Goal: Transaction & Acquisition: Purchase product/service

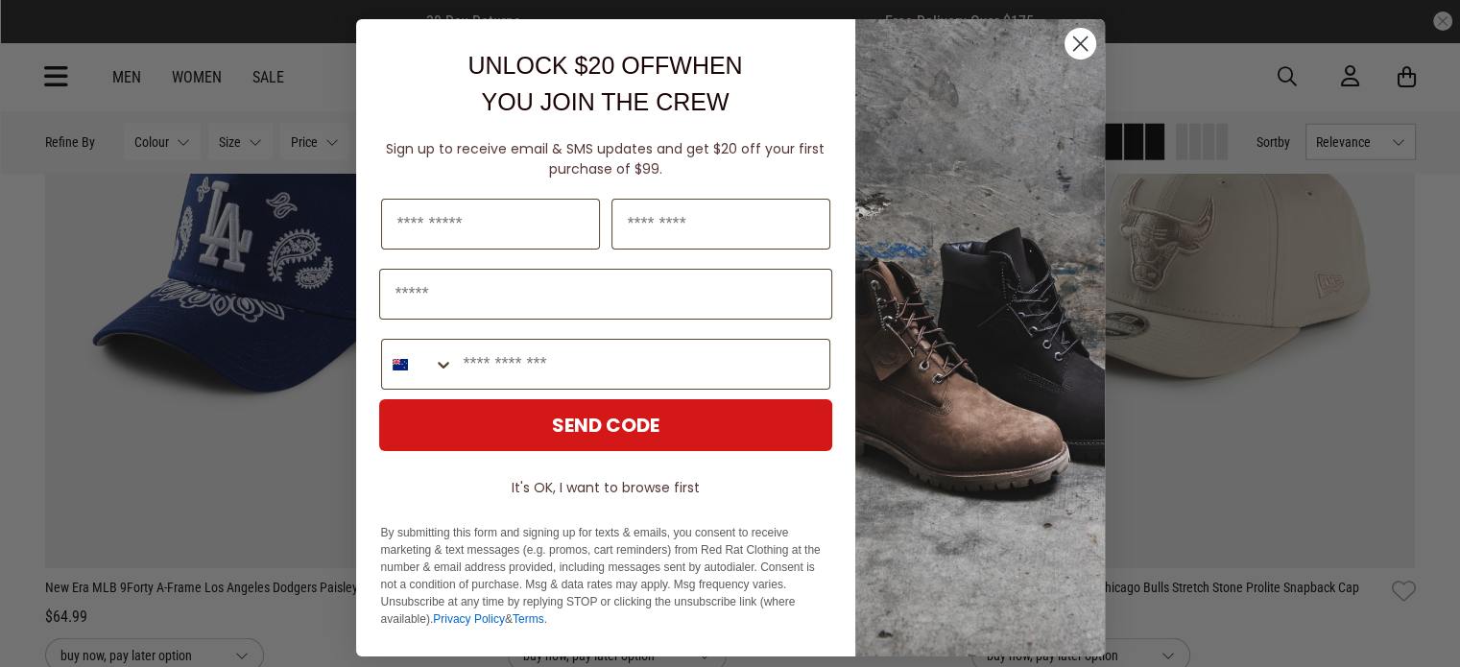
scroll to position [4984, 0]
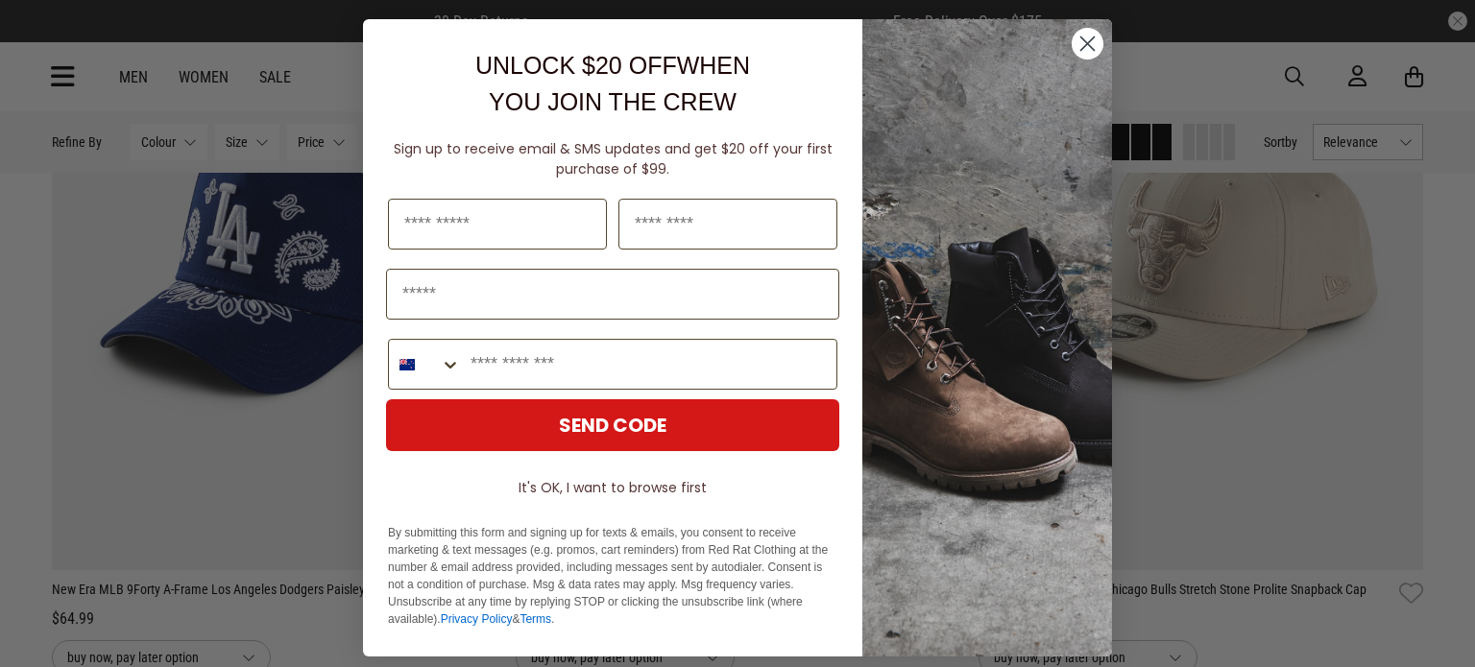
click at [1072, 44] on circle "Close dialog" at bounding box center [1088, 44] width 32 height 32
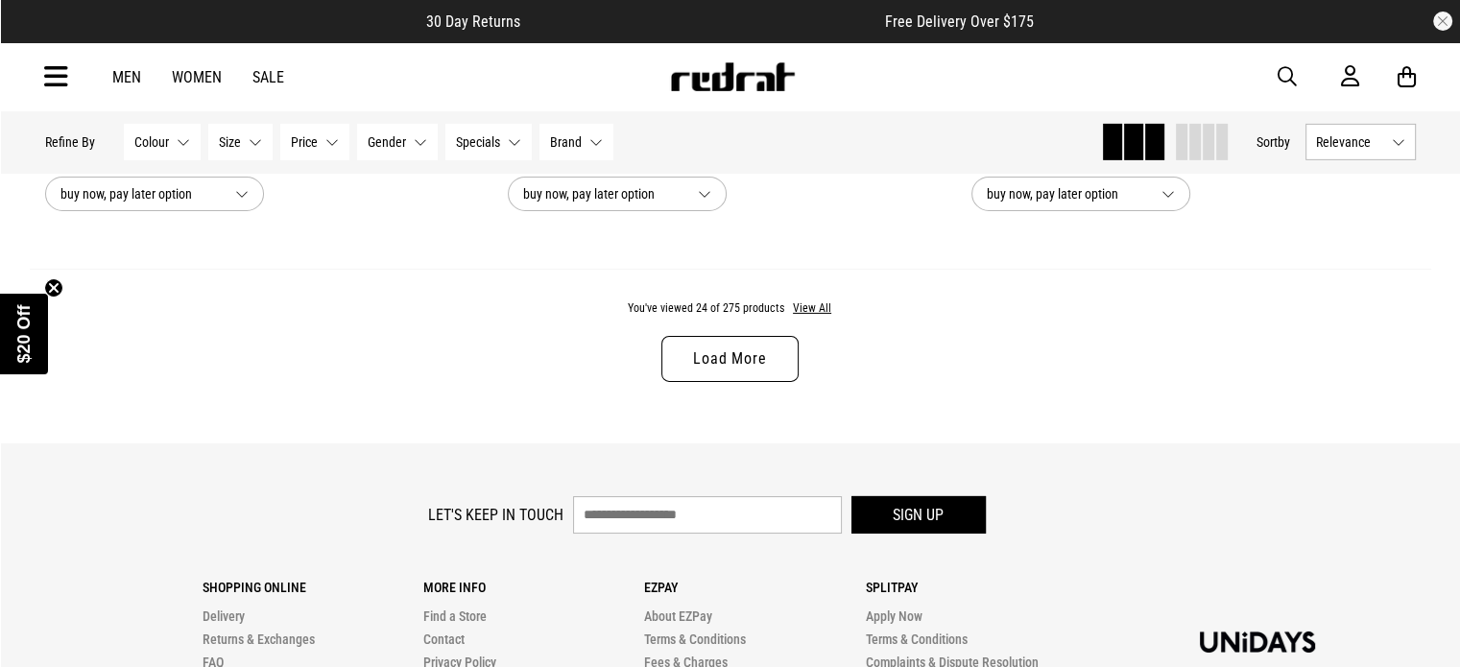
scroll to position [6249, 0]
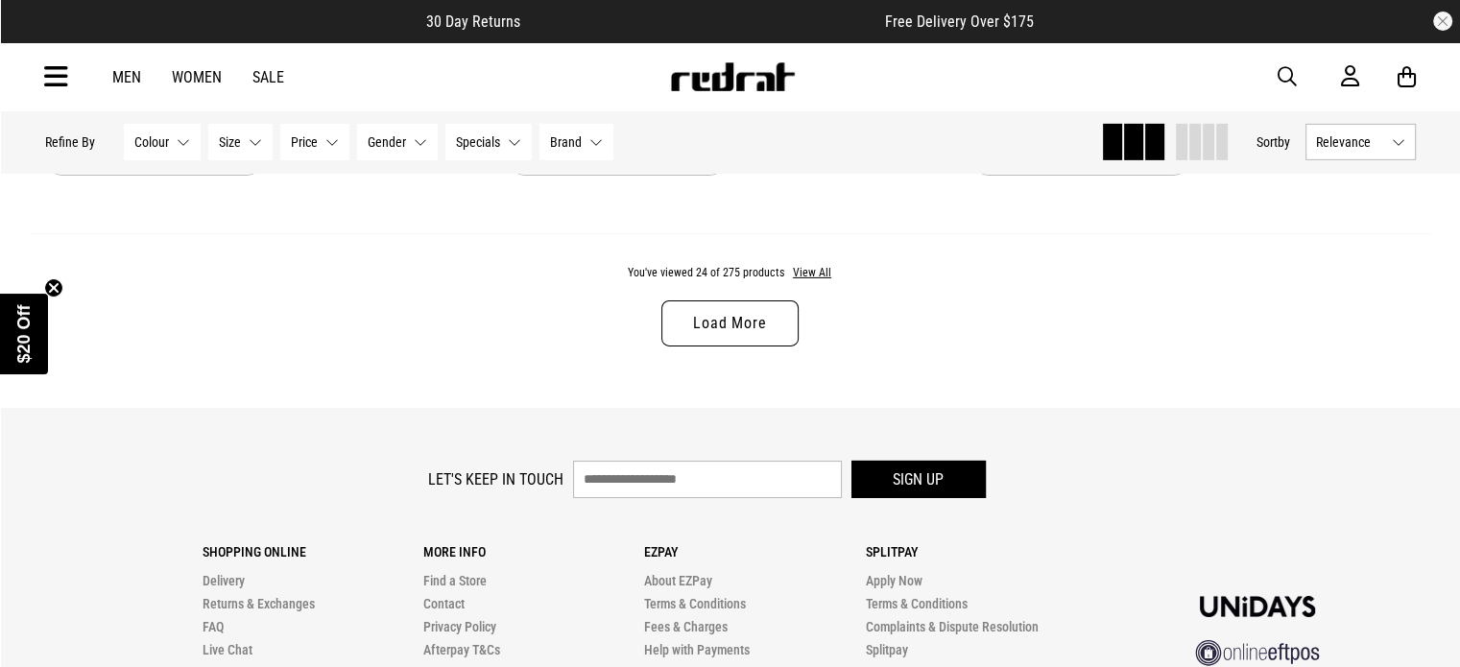
click at [712, 341] on link "Load More" at bounding box center [730, 324] width 136 height 46
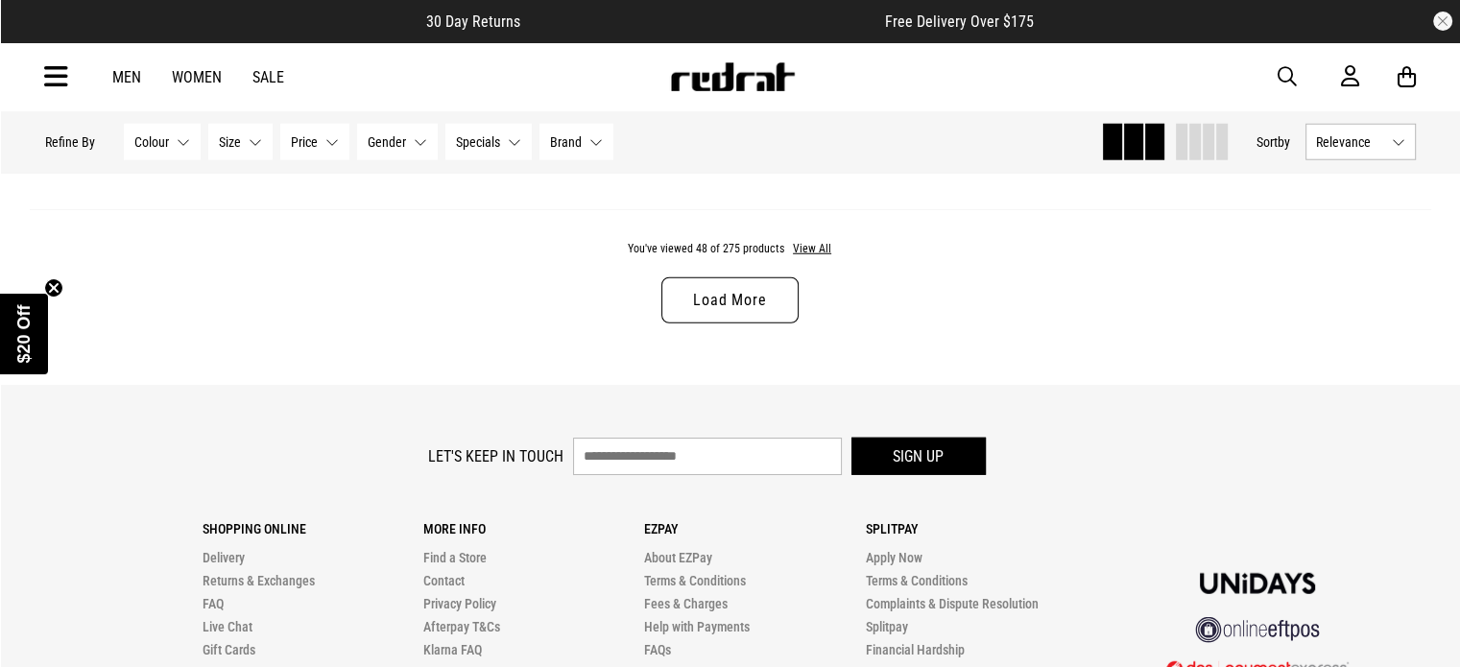
scroll to position [12404, 0]
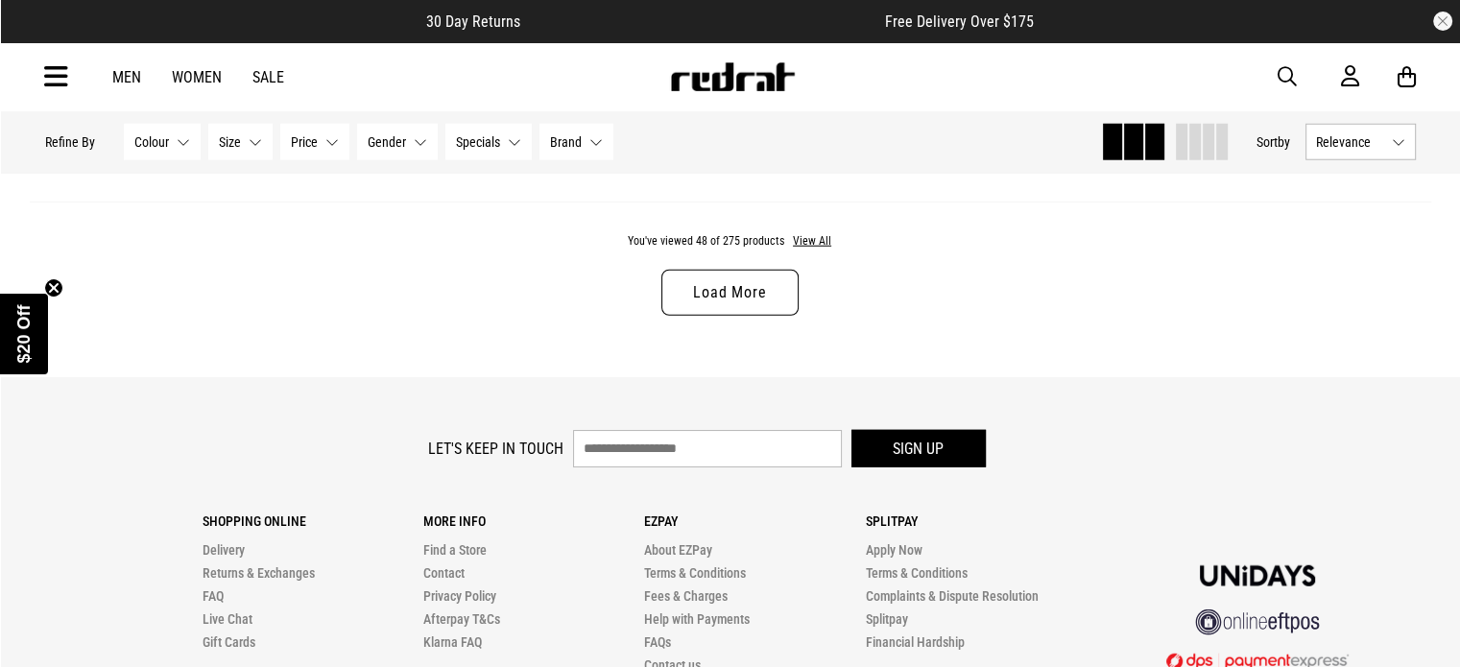
click at [729, 287] on link "Load More" at bounding box center [730, 293] width 136 height 46
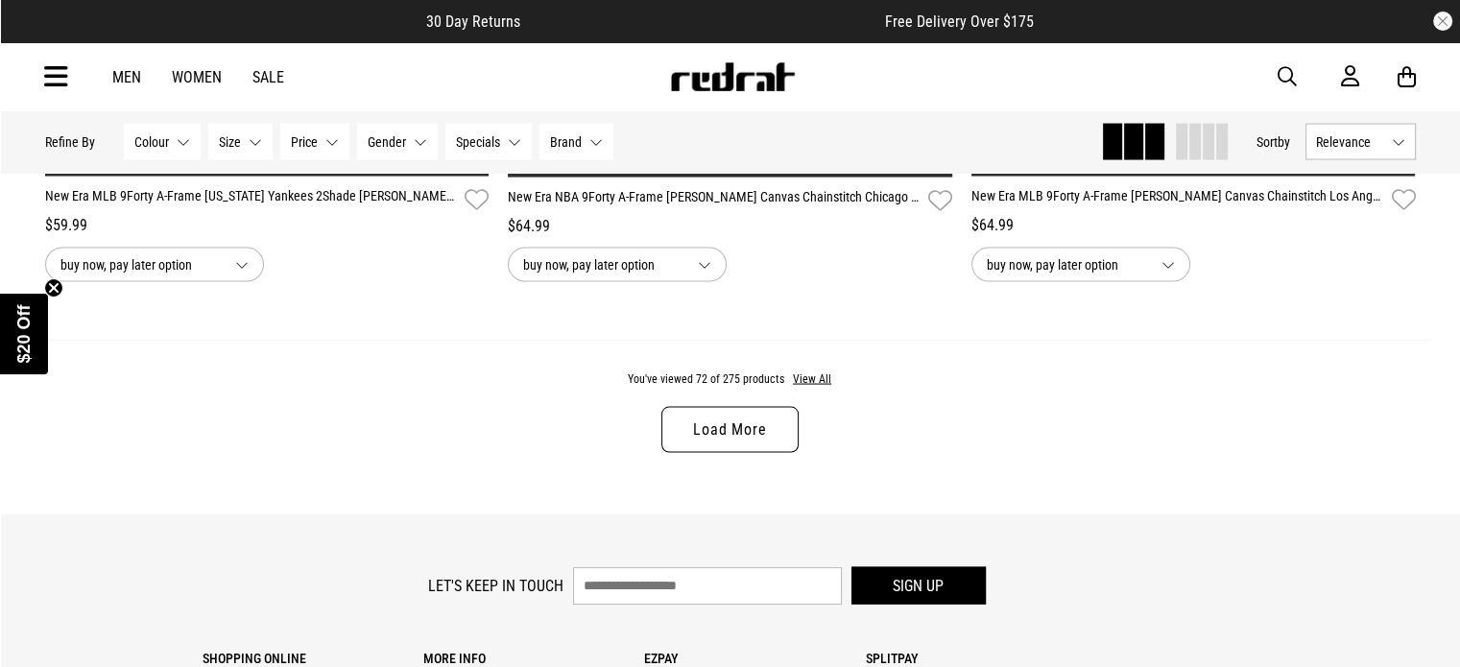
scroll to position [18358, 0]
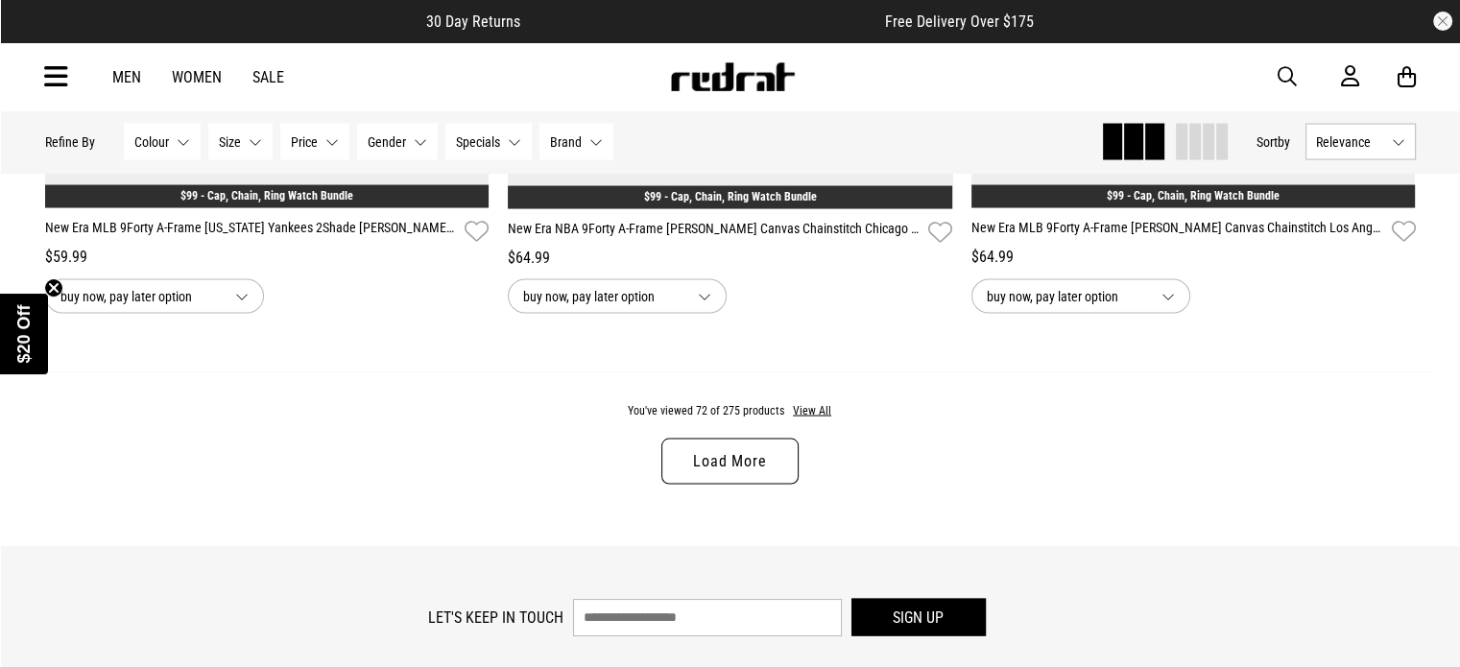
click at [728, 483] on link "Load More" at bounding box center [730, 462] width 136 height 46
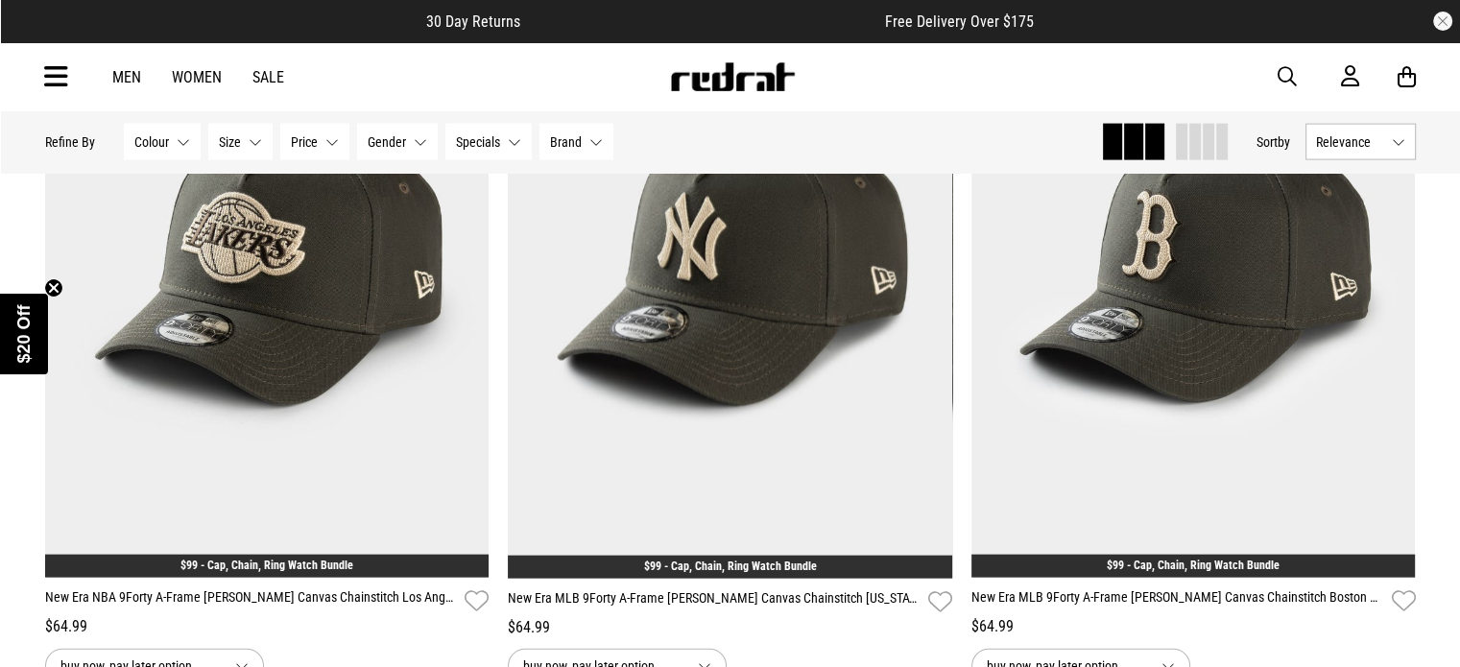
scroll to position [18755, 0]
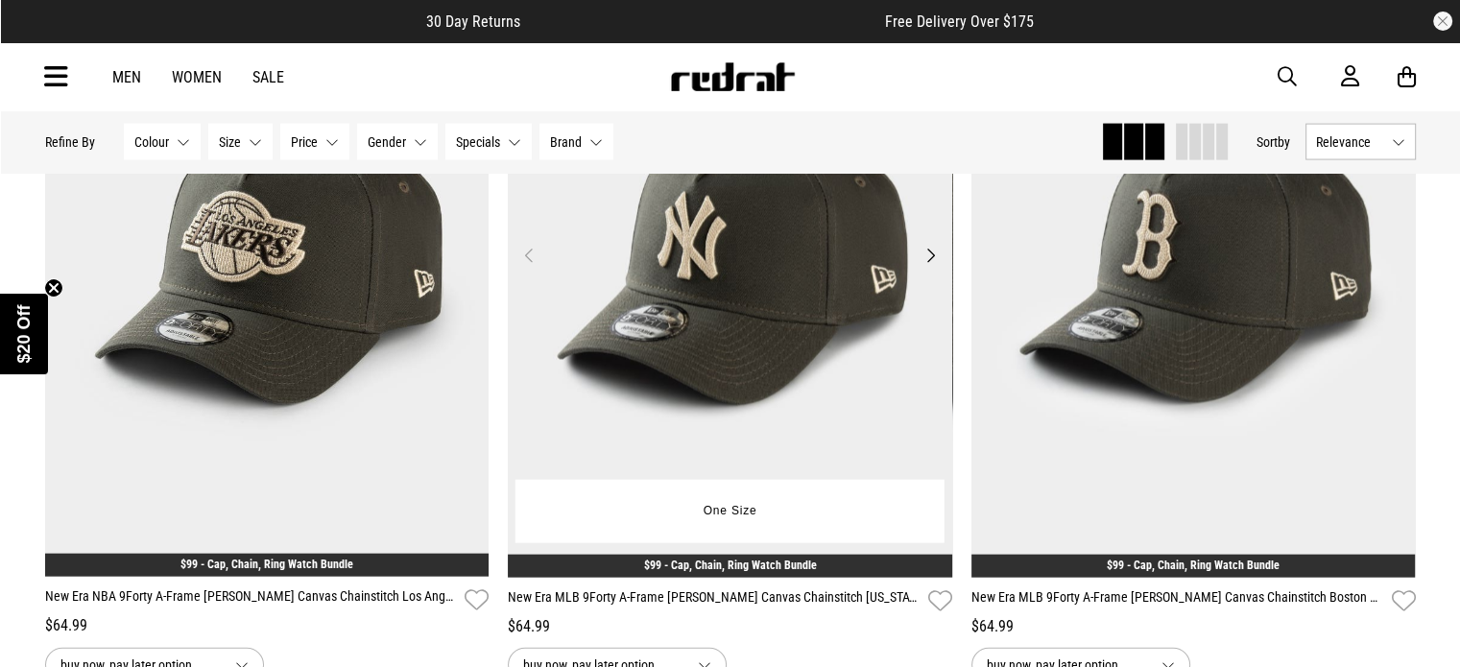
click at [935, 267] on button "Next" at bounding box center [931, 255] width 24 height 23
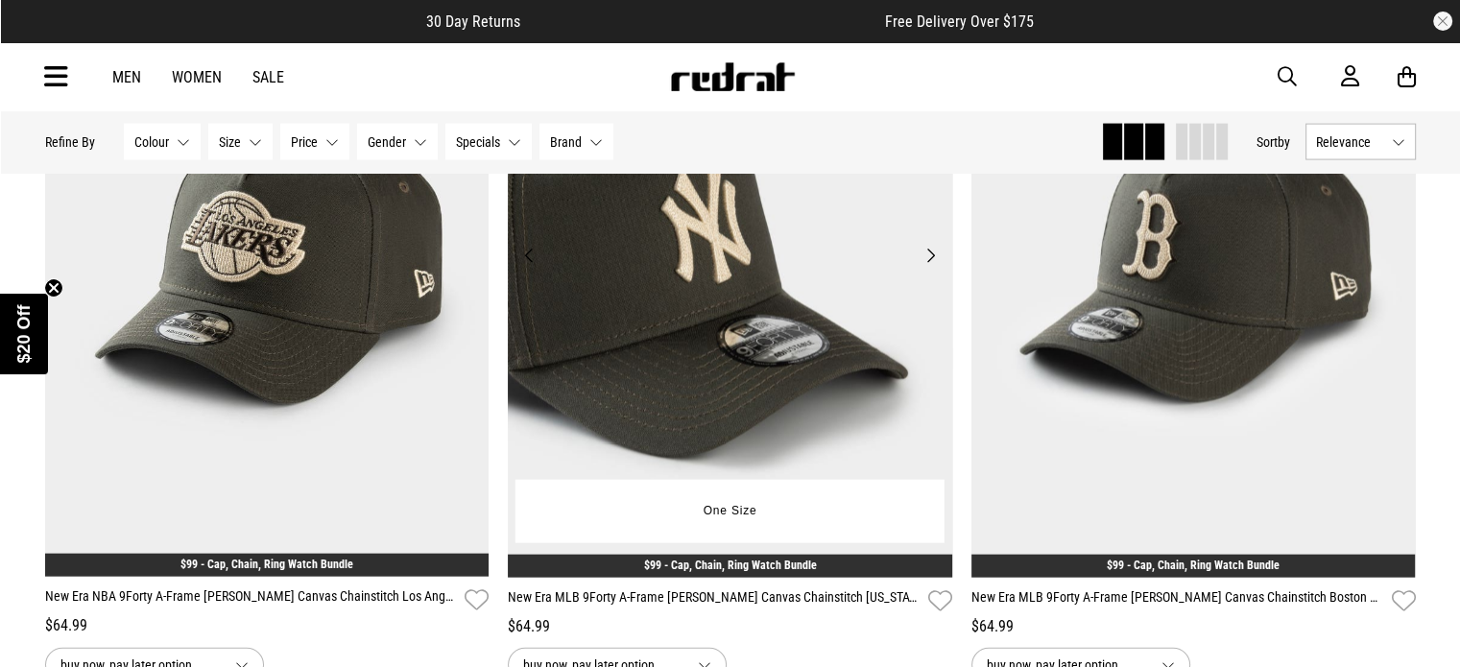
click at [931, 267] on button "Next" at bounding box center [931, 255] width 24 height 23
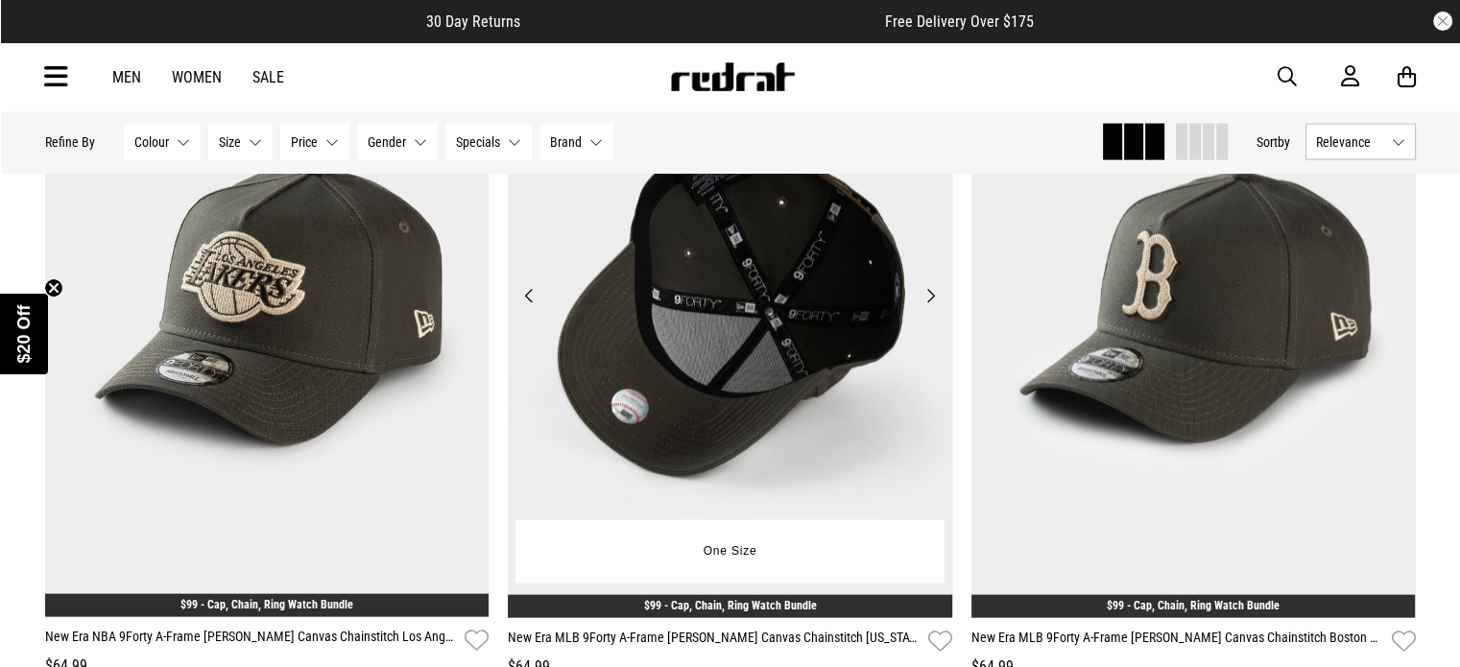
scroll to position [18712, 0]
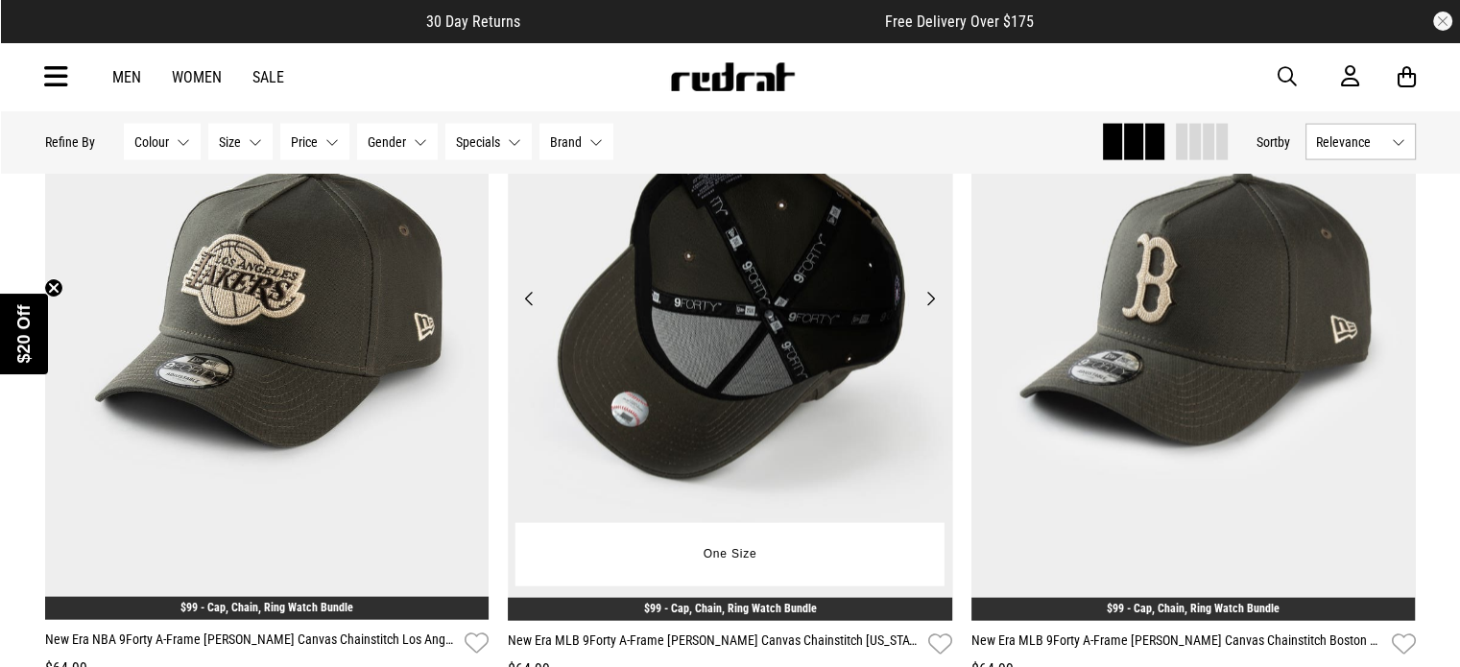
click at [929, 310] on button "Next" at bounding box center [931, 298] width 24 height 23
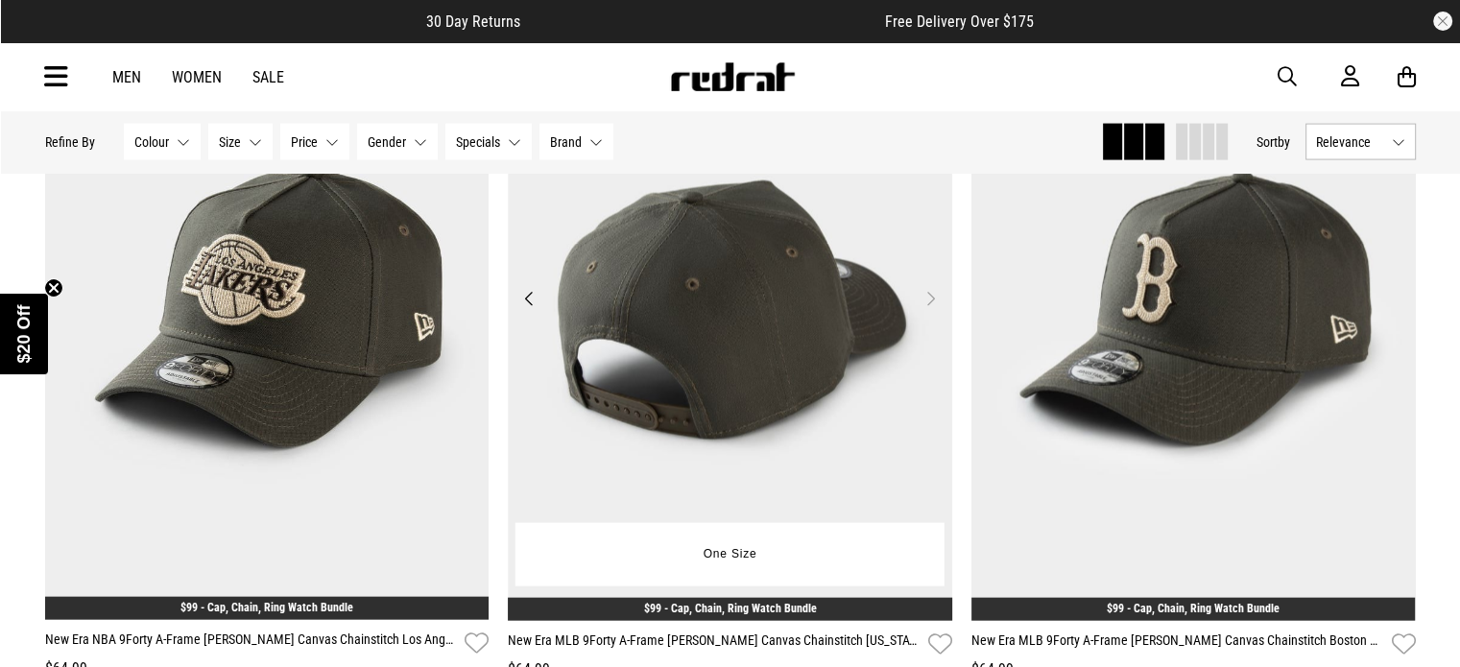
click at [522, 310] on button "Previous" at bounding box center [530, 298] width 24 height 23
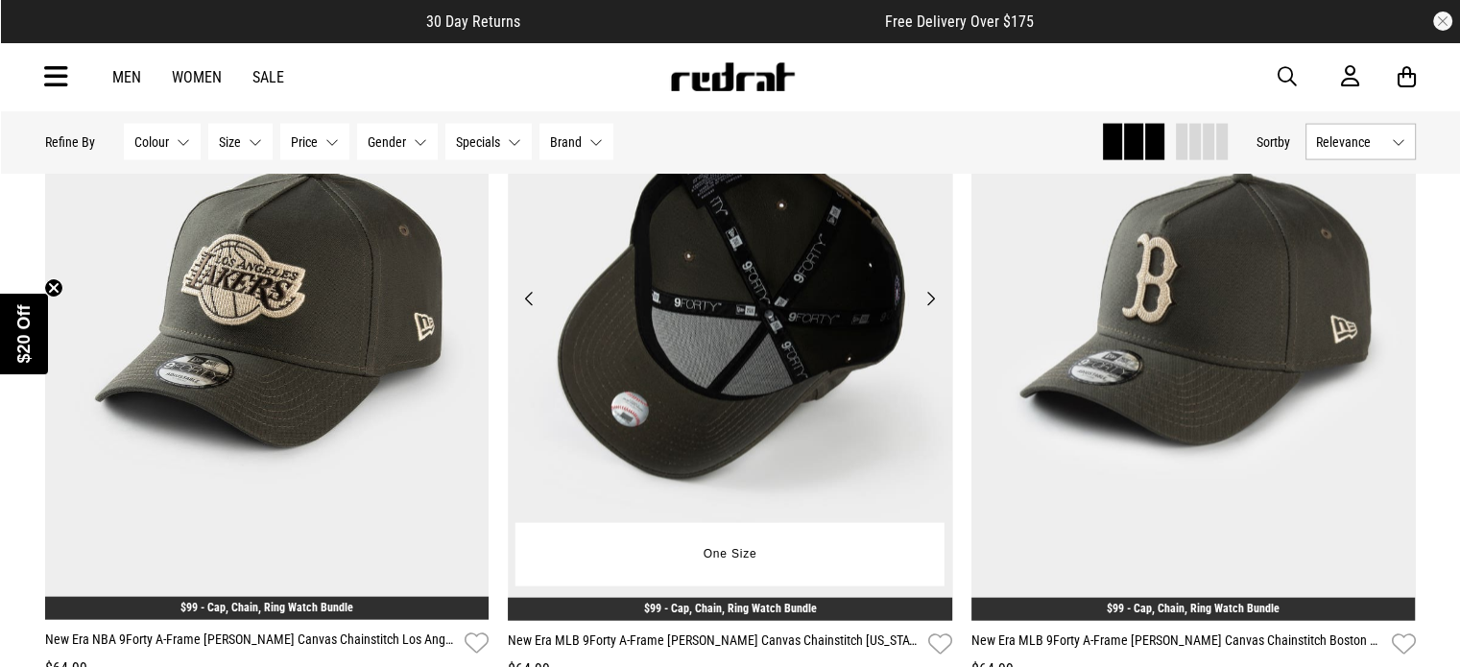
click at [522, 310] on button "Previous" at bounding box center [530, 298] width 24 height 23
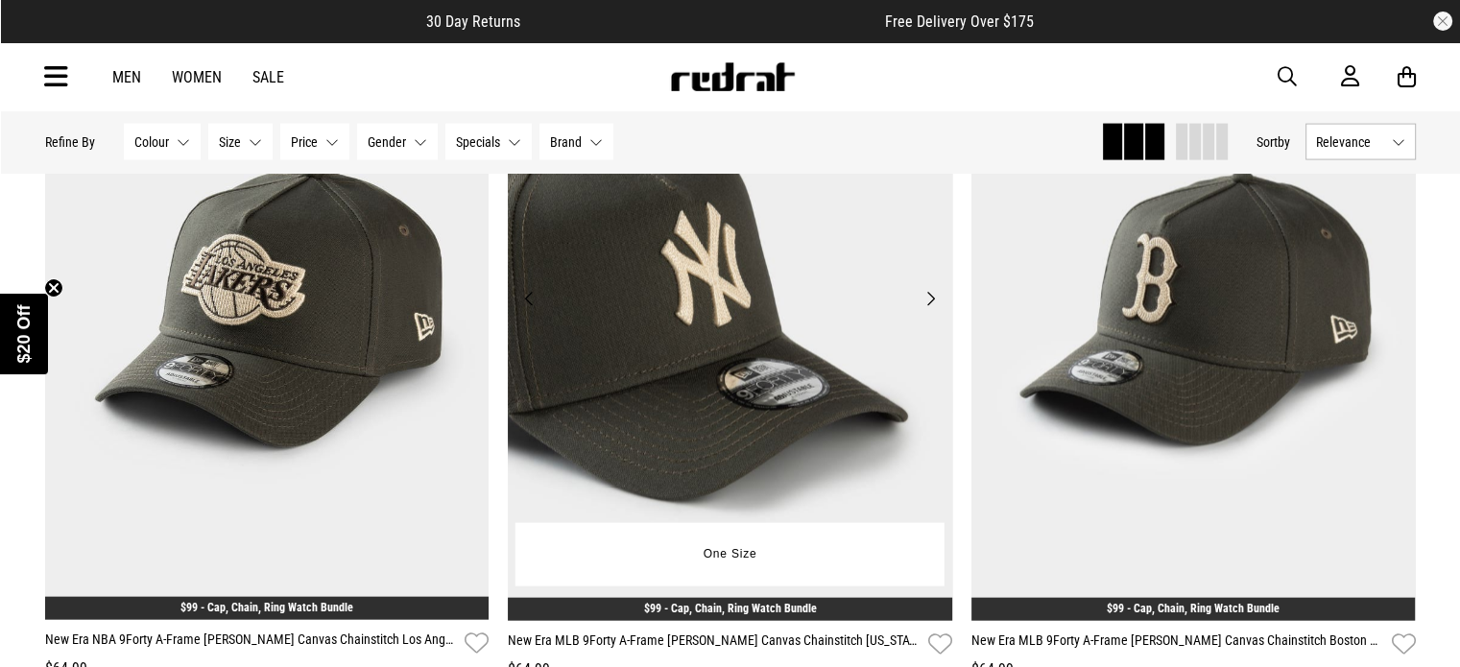
click at [522, 310] on button "Previous" at bounding box center [530, 298] width 24 height 23
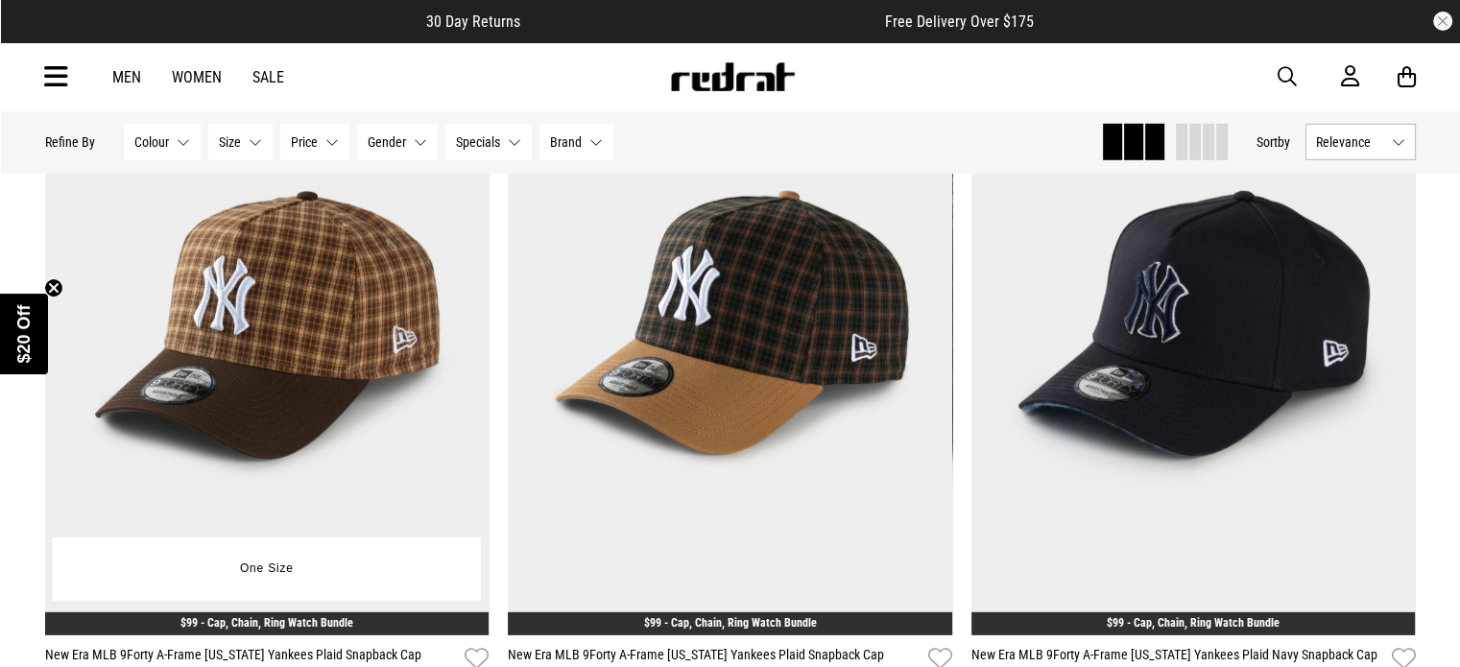
scroll to position [20229, 0]
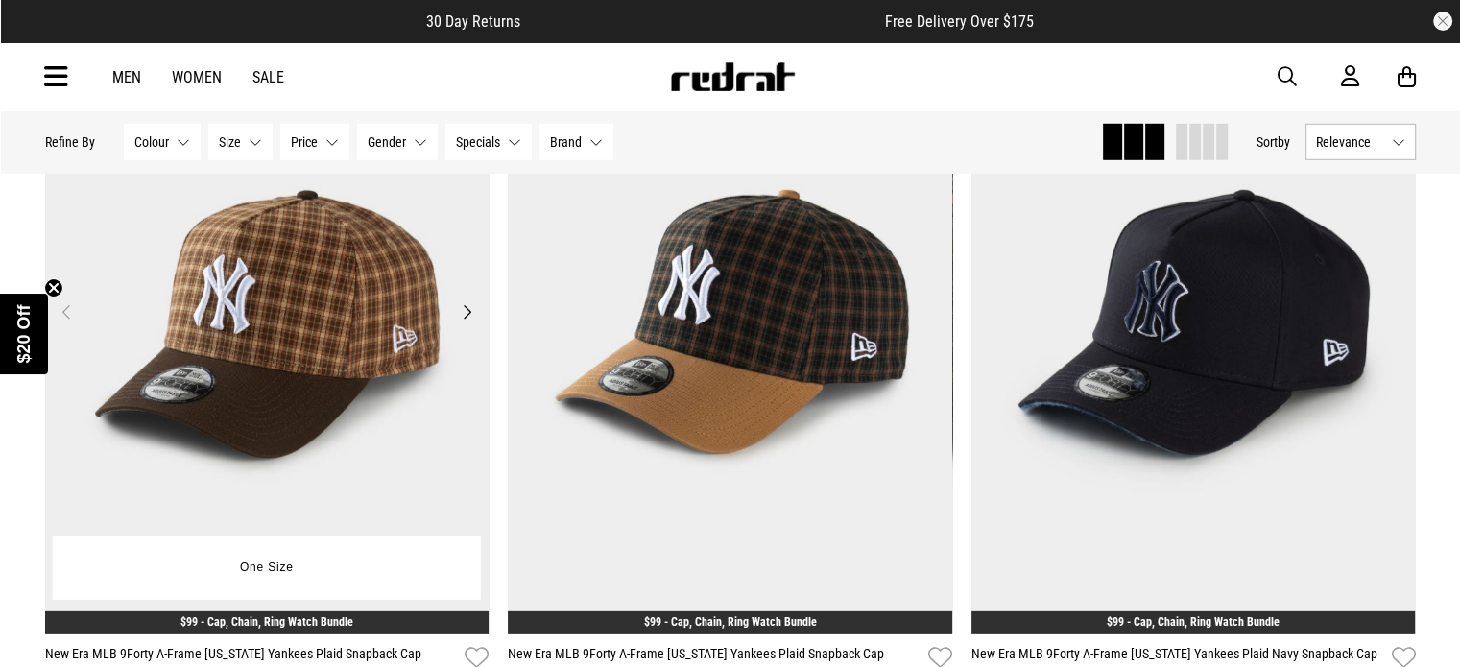
click at [463, 324] on button "Next" at bounding box center [467, 312] width 24 height 23
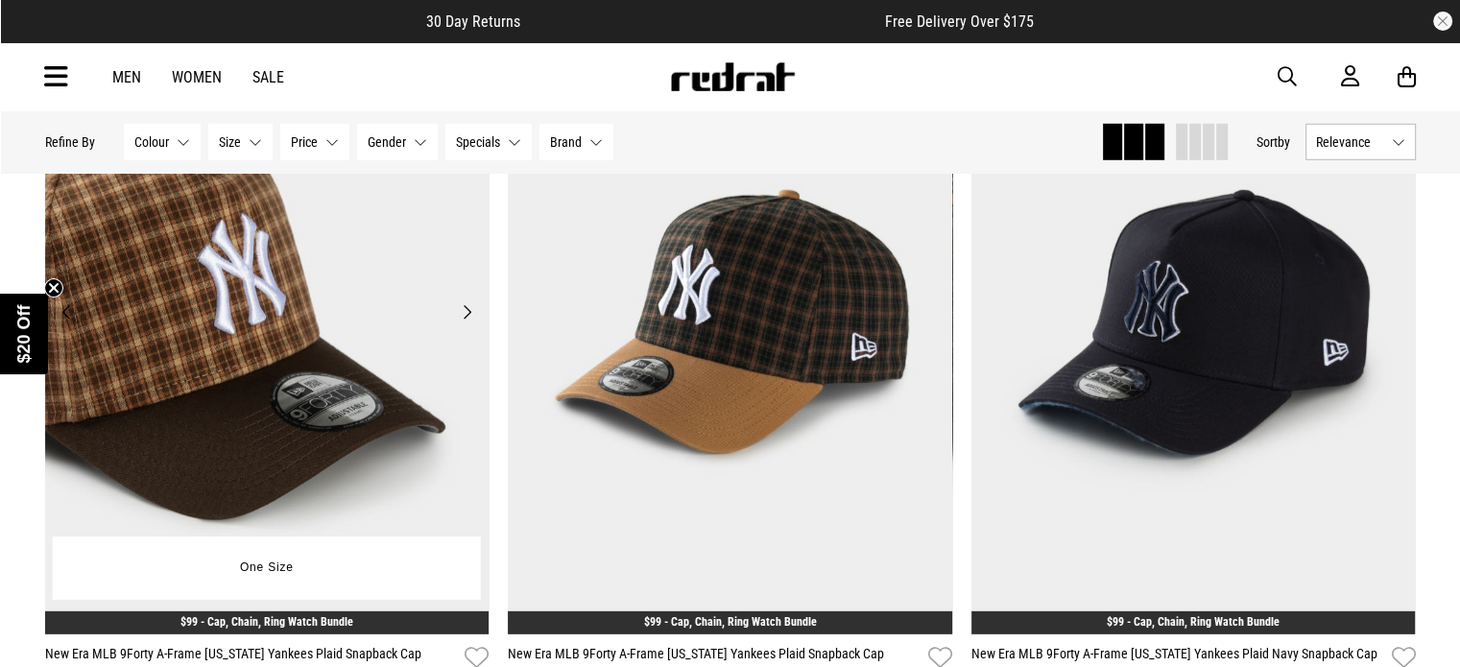
click at [463, 324] on button "Next" at bounding box center [467, 312] width 24 height 23
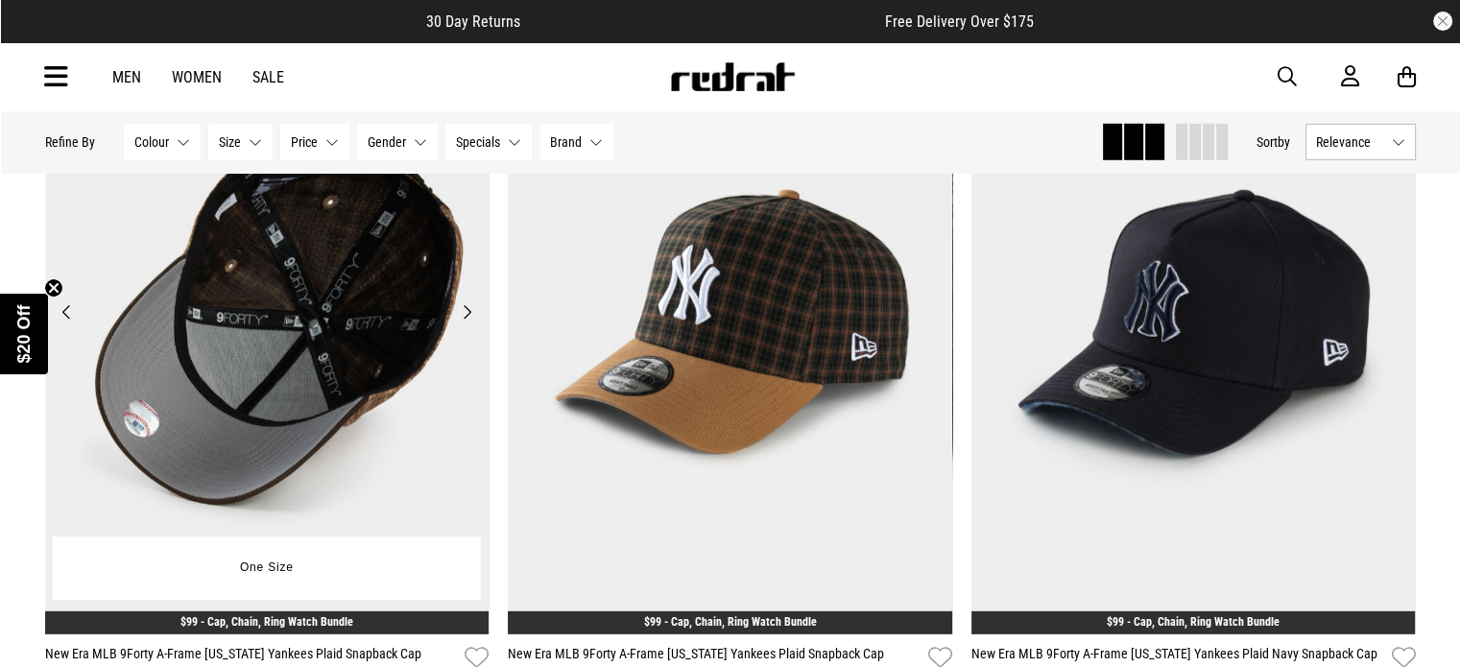
click at [463, 324] on button "Next" at bounding box center [467, 312] width 24 height 23
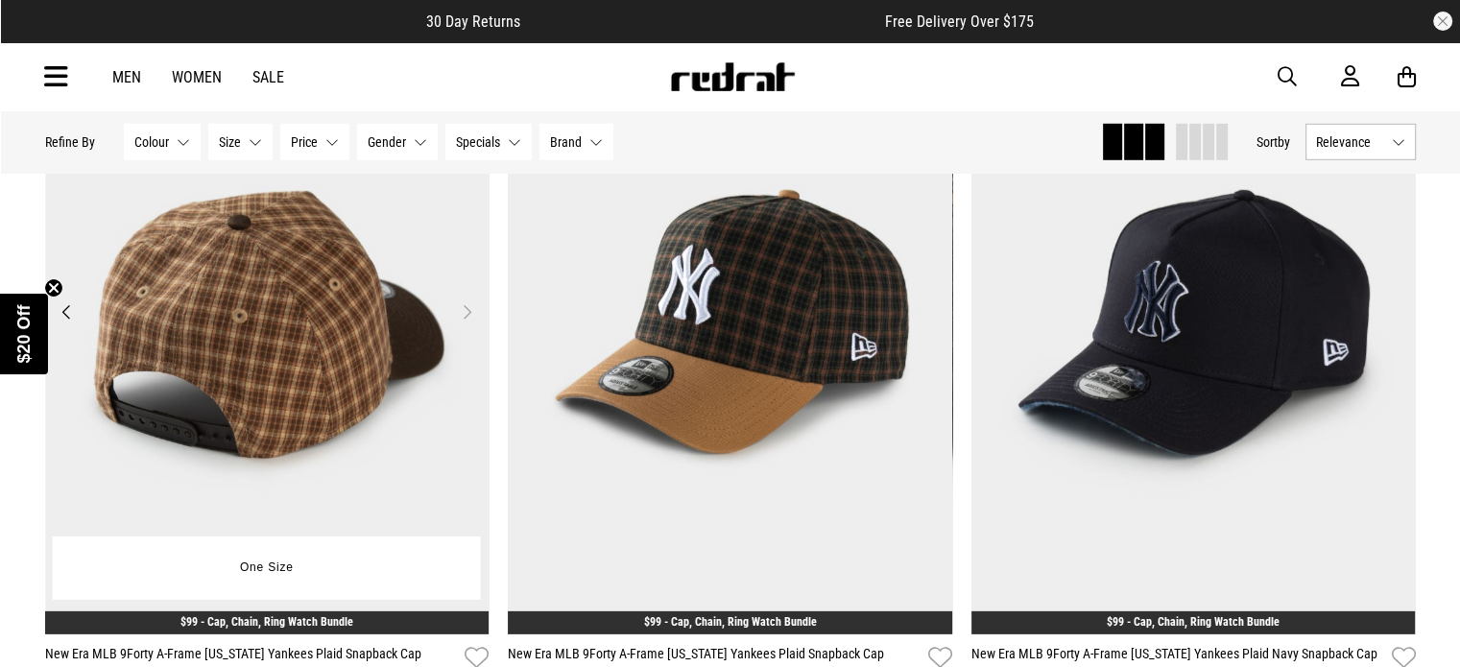
click at [463, 324] on button "Next" at bounding box center [467, 312] width 24 height 23
click at [63, 324] on button "Previous" at bounding box center [67, 312] width 24 height 23
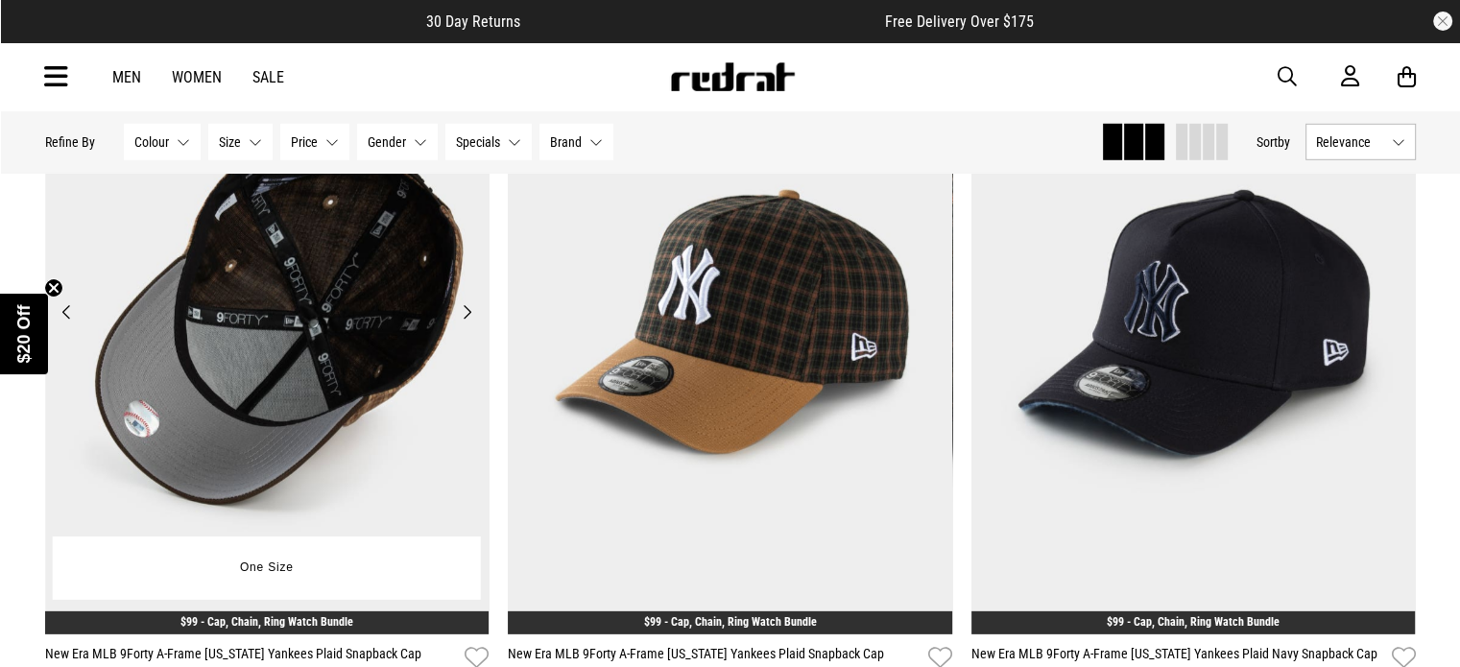
click at [63, 324] on button "Previous" at bounding box center [67, 312] width 24 height 23
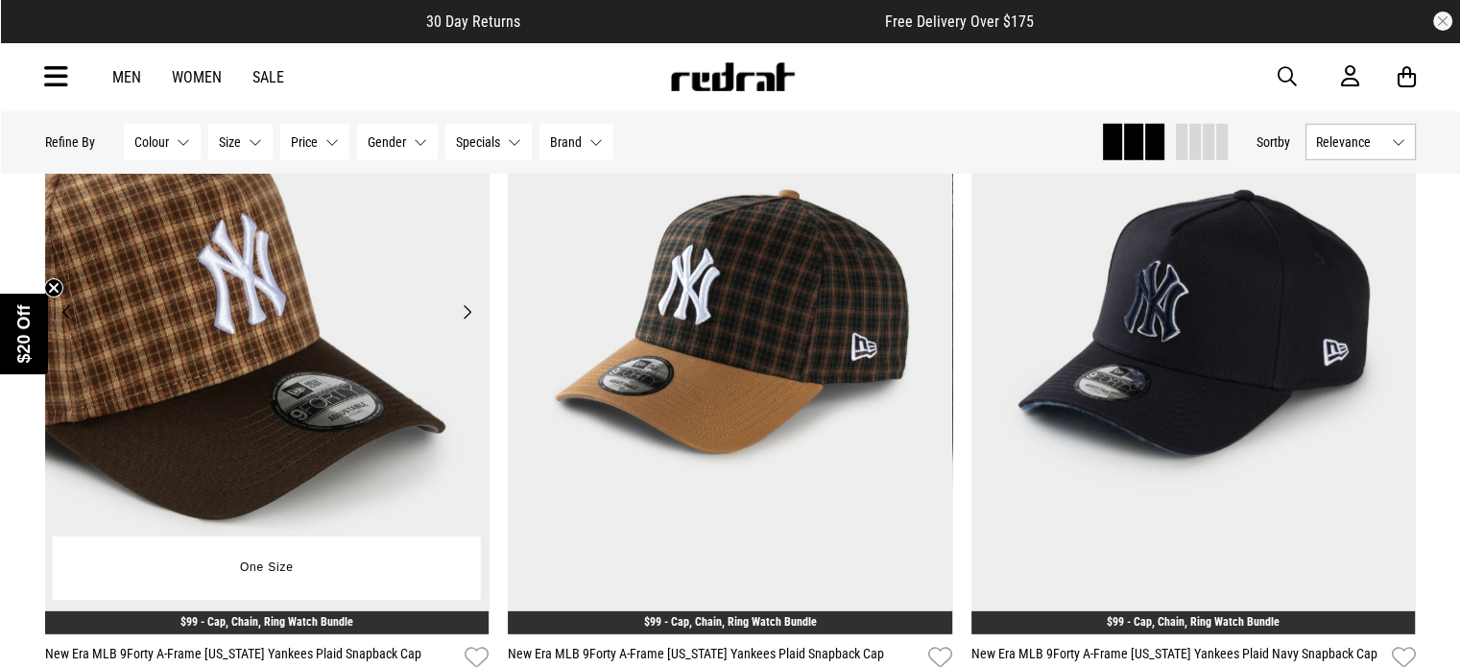
click at [63, 324] on button "Previous" at bounding box center [67, 312] width 24 height 23
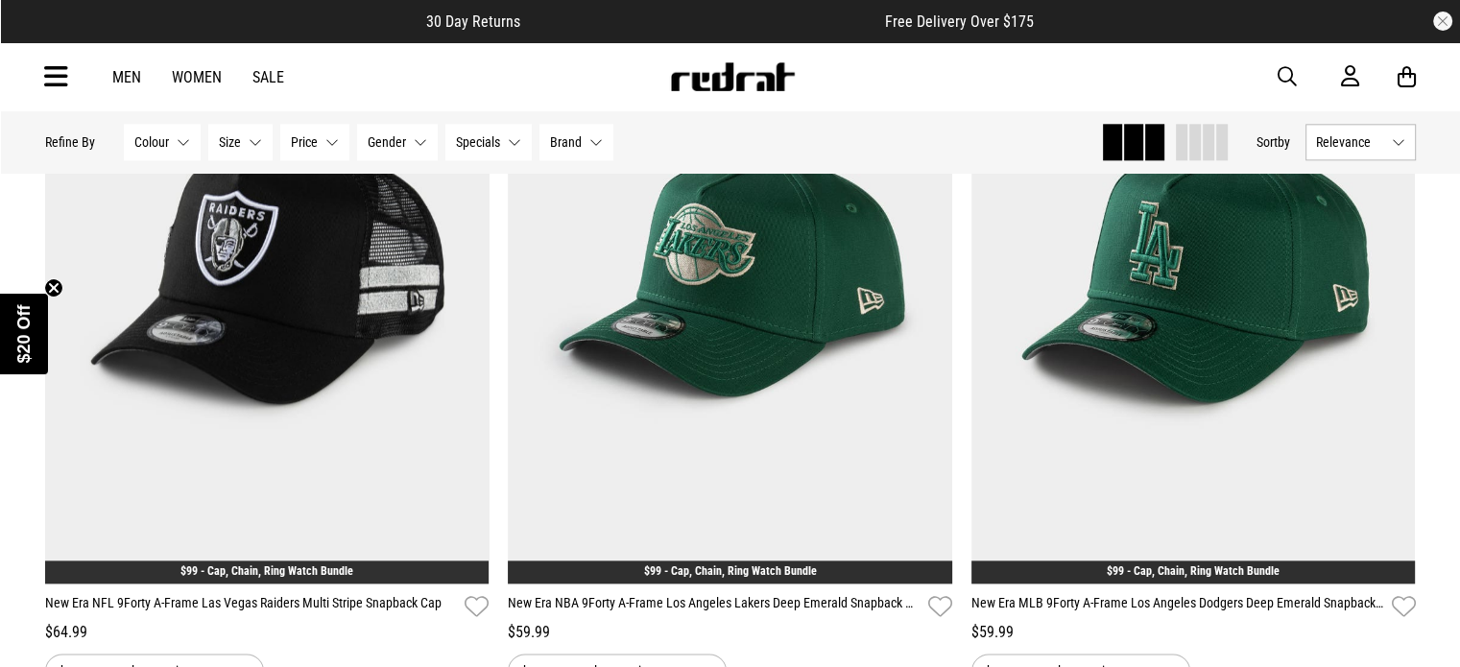
scroll to position [24105, 0]
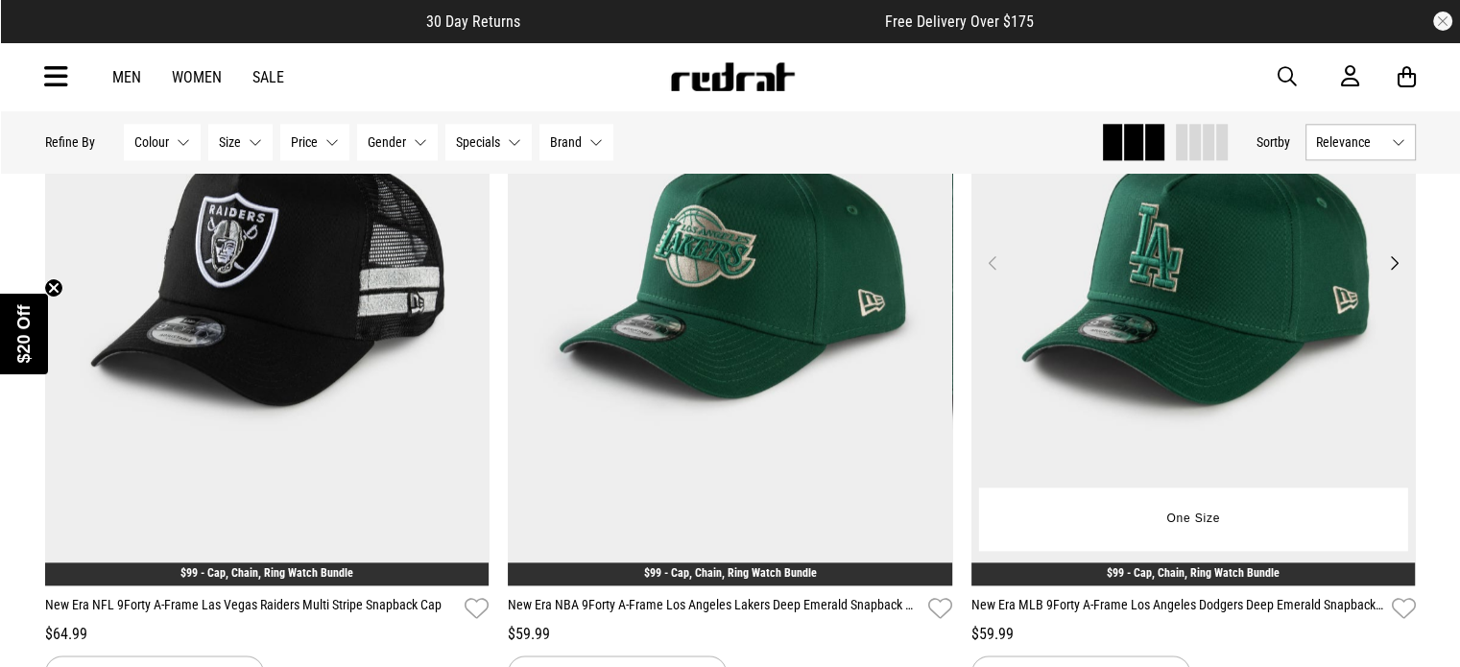
click at [1390, 275] on button "Next" at bounding box center [1394, 263] width 24 height 23
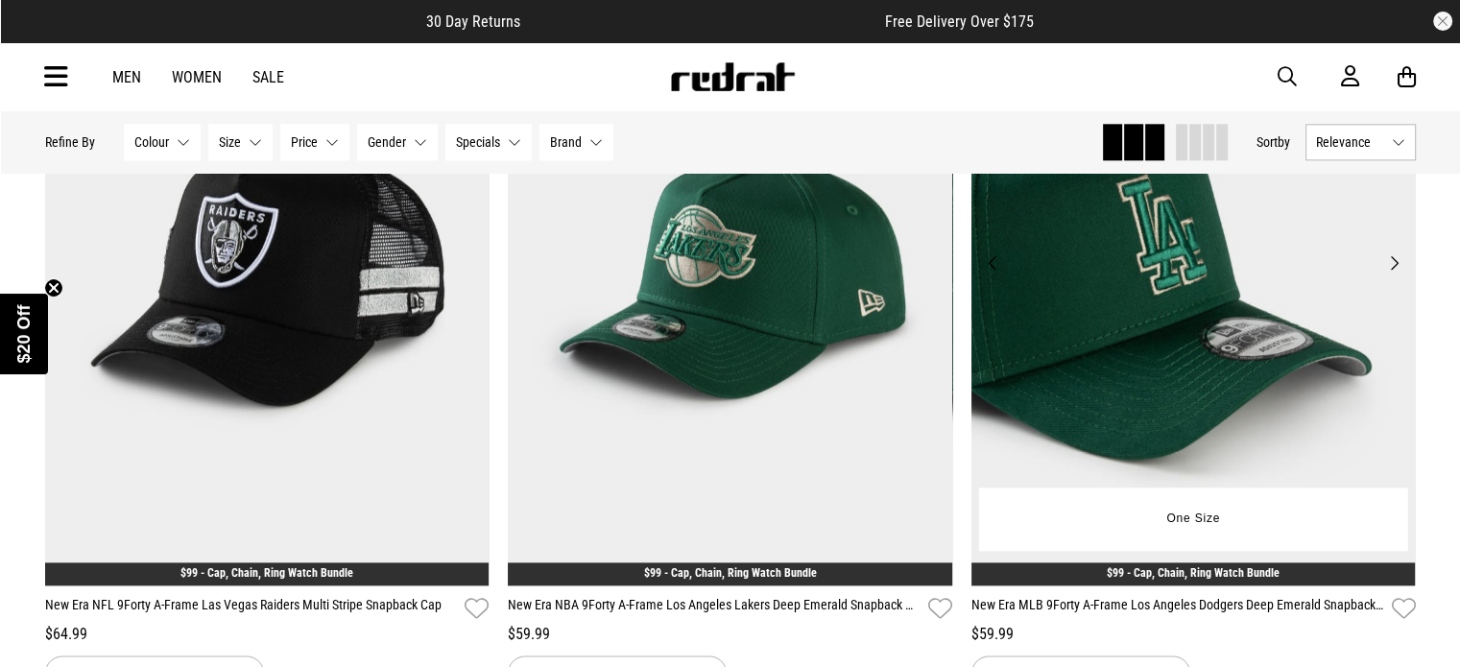
click at [1390, 275] on button "Next" at bounding box center [1394, 263] width 24 height 23
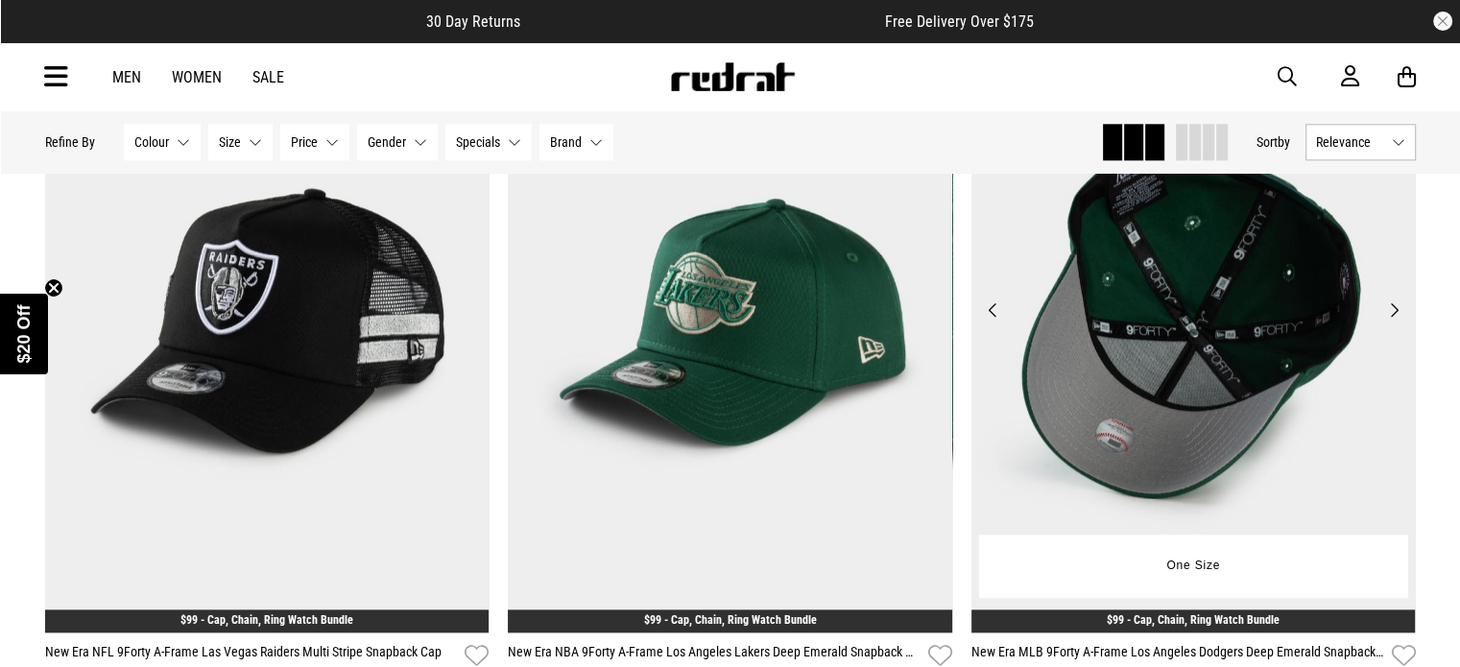
scroll to position [24056, 0]
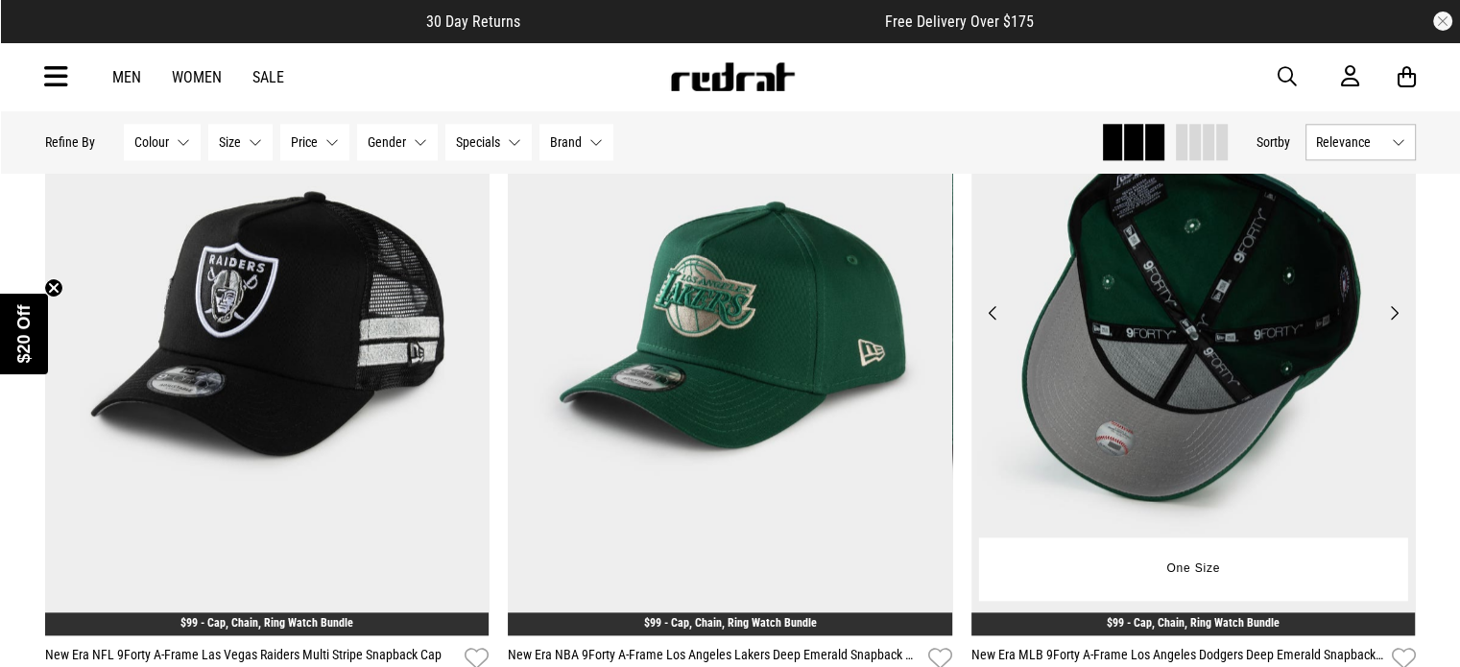
click at [1399, 325] on button "Next" at bounding box center [1394, 313] width 24 height 23
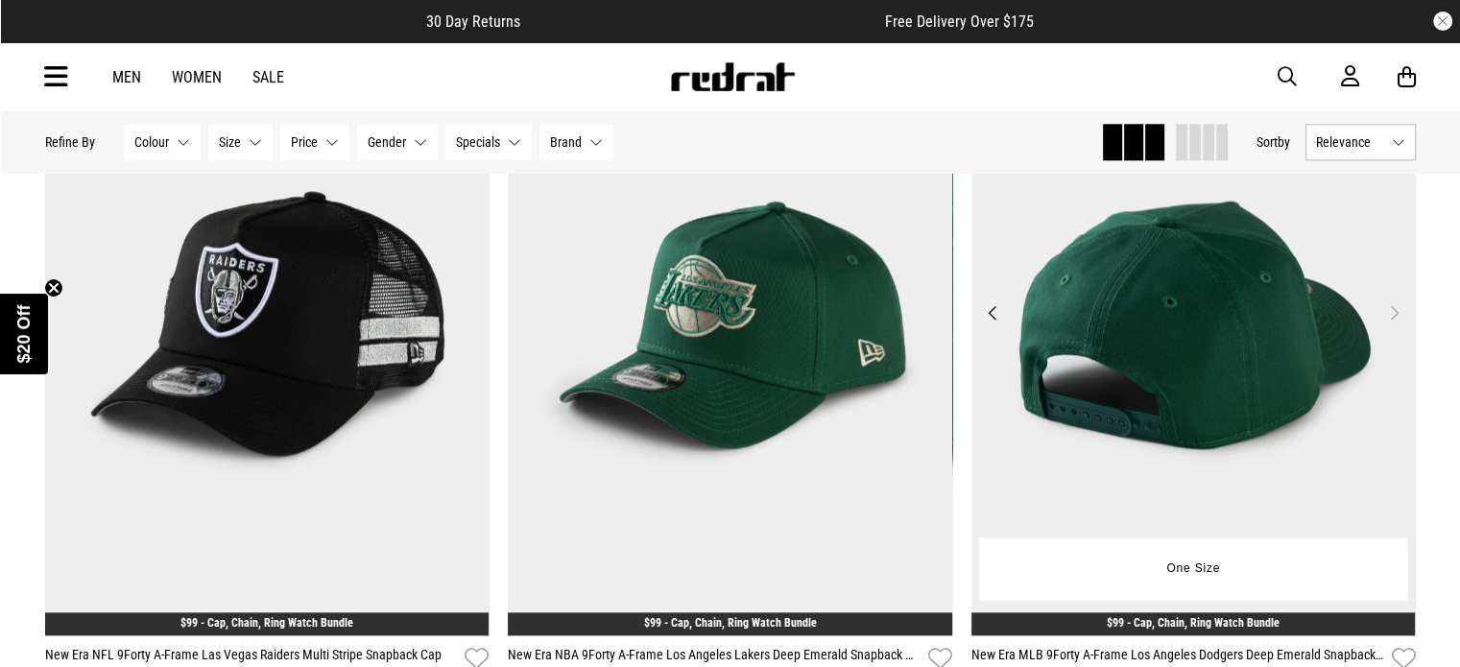
click at [1399, 325] on button "Next" at bounding box center [1394, 313] width 24 height 23
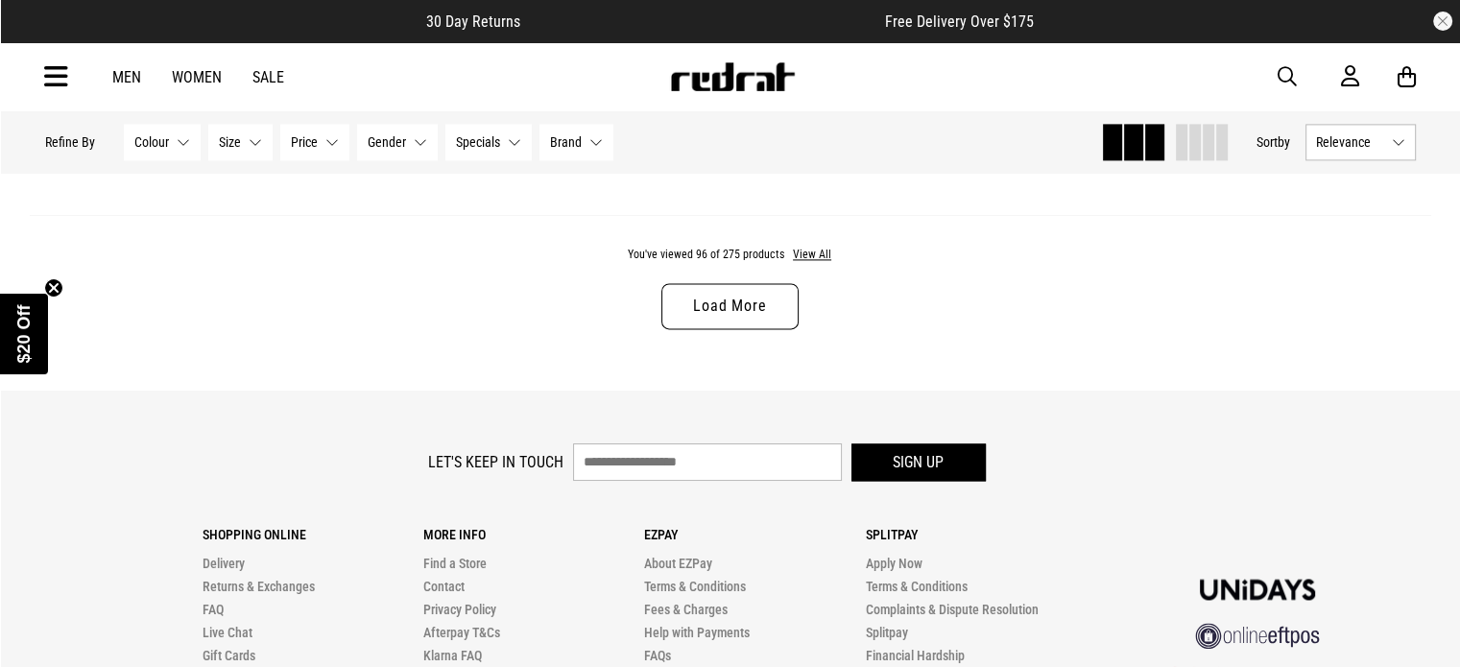
scroll to position [24639, 0]
click at [767, 328] on link "Load More" at bounding box center [730, 305] width 136 height 46
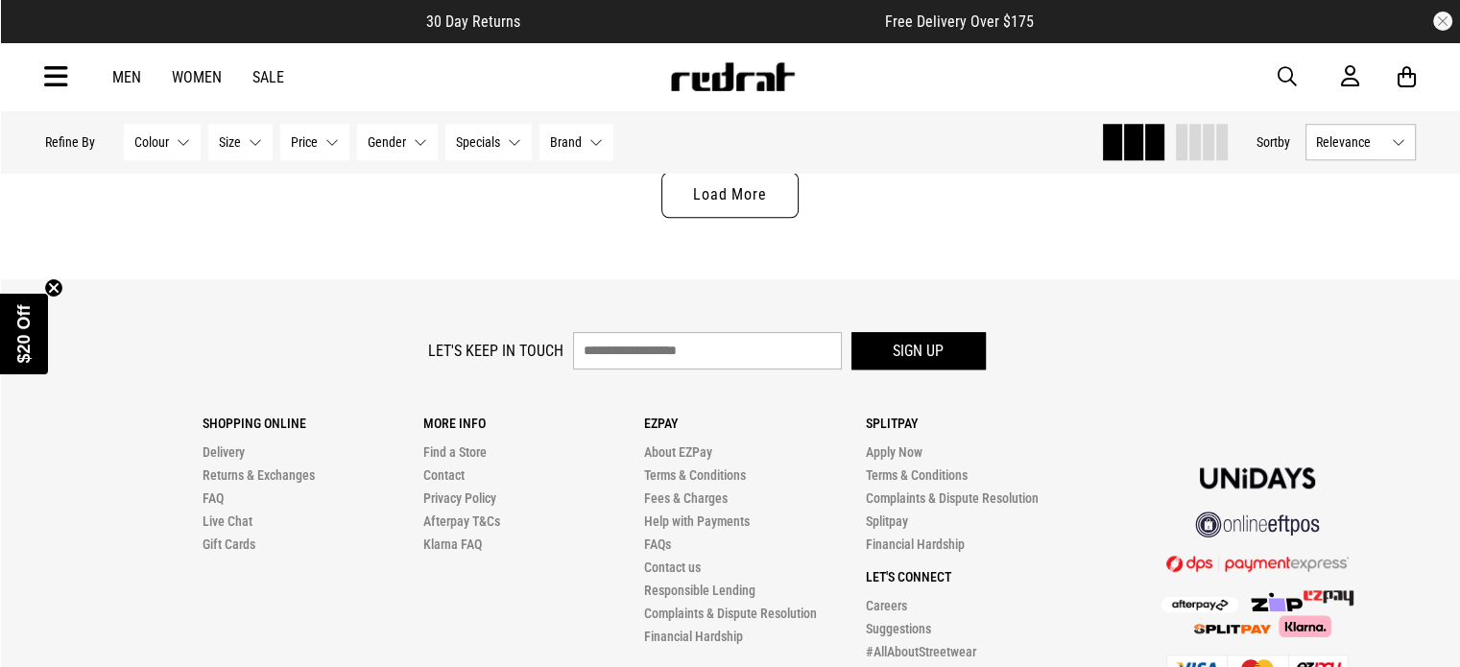
scroll to position [30815, 0]
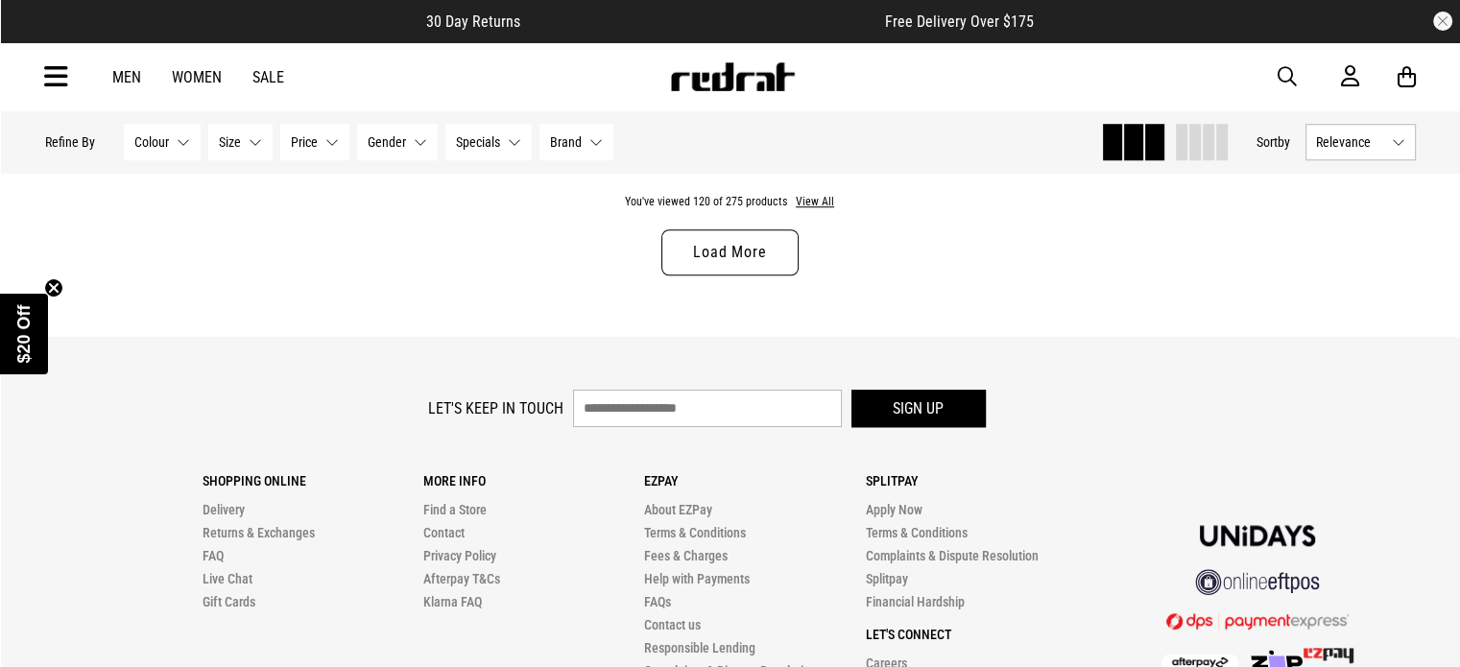
drag, startPoint x: 767, startPoint y: 333, endPoint x: 736, endPoint y: 275, distance: 66.6
click at [736, 275] on div "You've viewed 120 of 275 products View All Load More" at bounding box center [731, 250] width 1402 height 176
click at [732, 276] on link "Load More" at bounding box center [730, 252] width 136 height 46
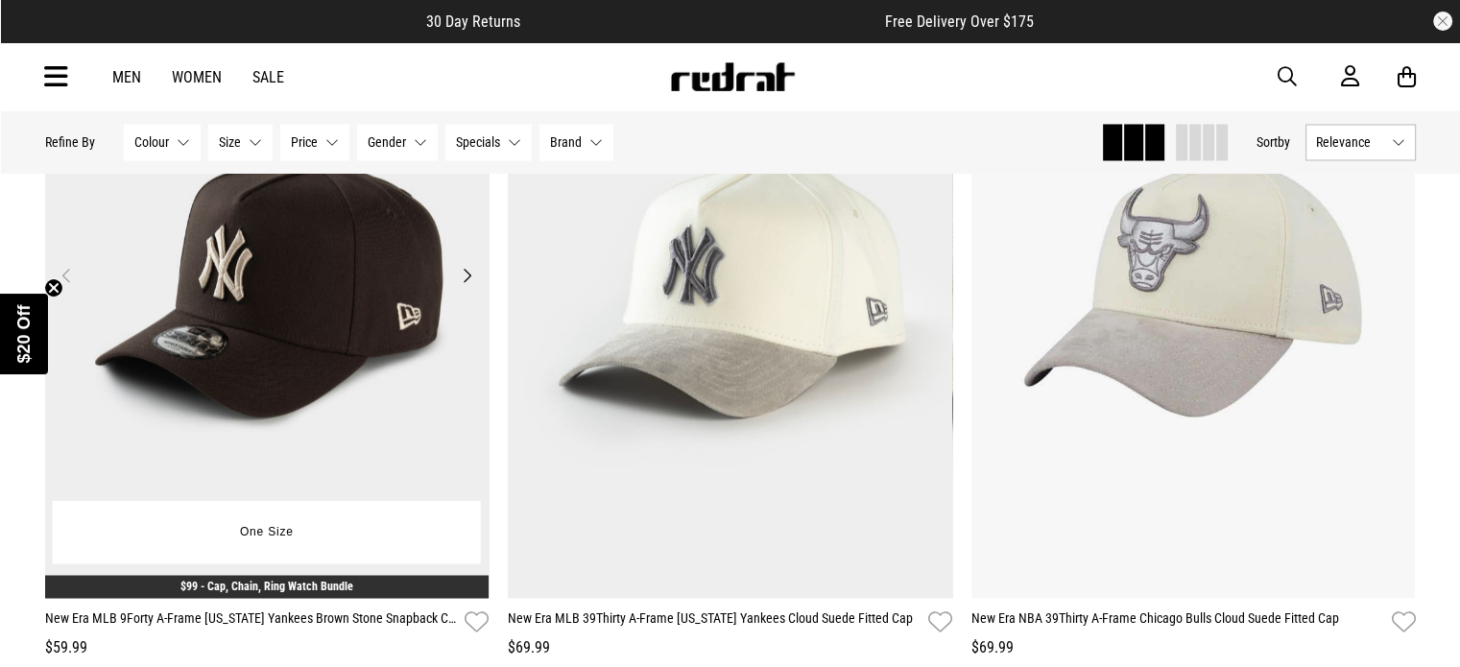
scroll to position [32512, 0]
click at [465, 288] on button "Next" at bounding box center [467, 276] width 24 height 23
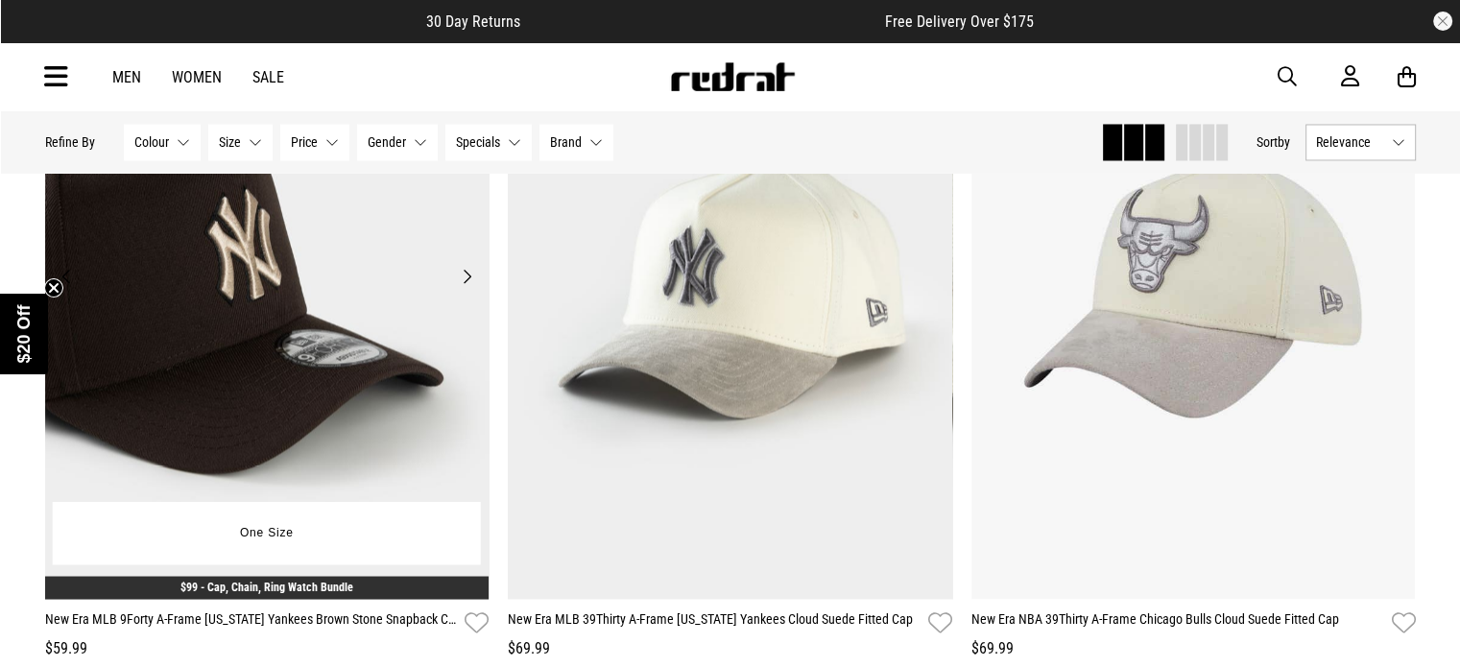
click at [465, 288] on button "Next" at bounding box center [467, 276] width 24 height 23
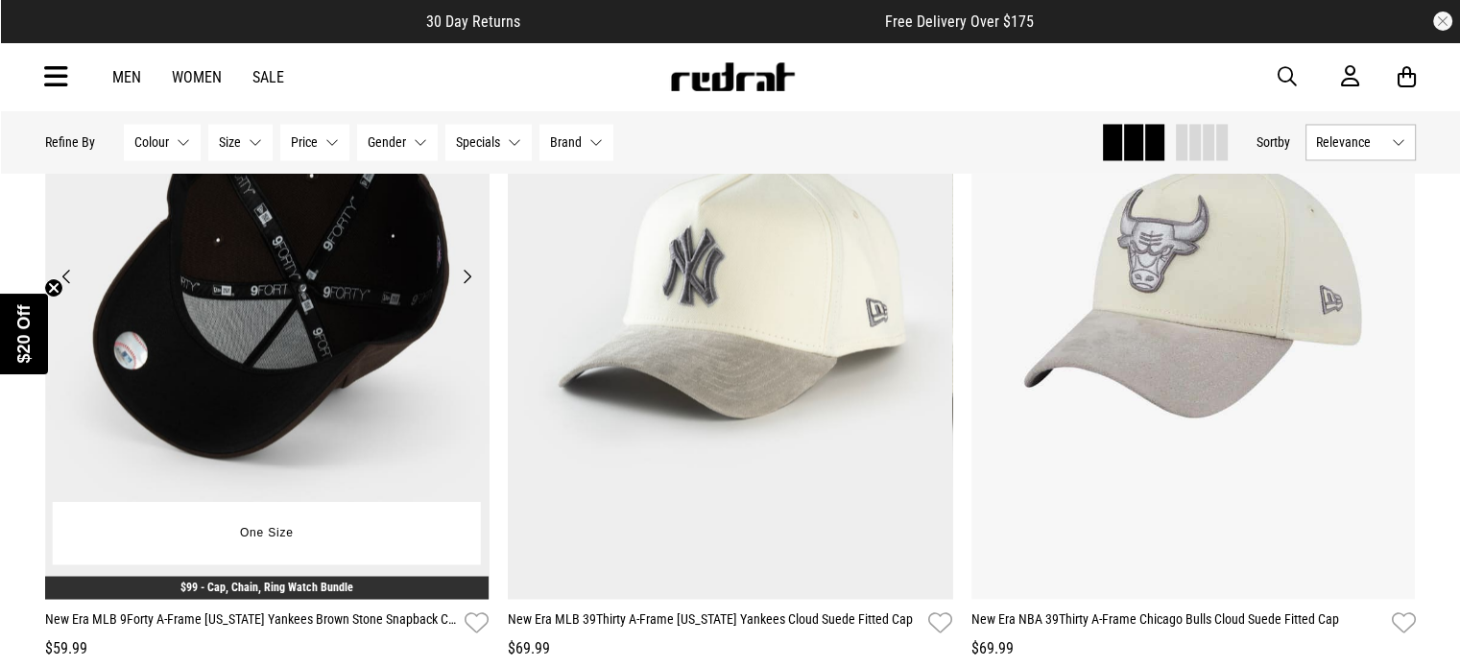
click at [465, 288] on button "Next" at bounding box center [467, 276] width 24 height 23
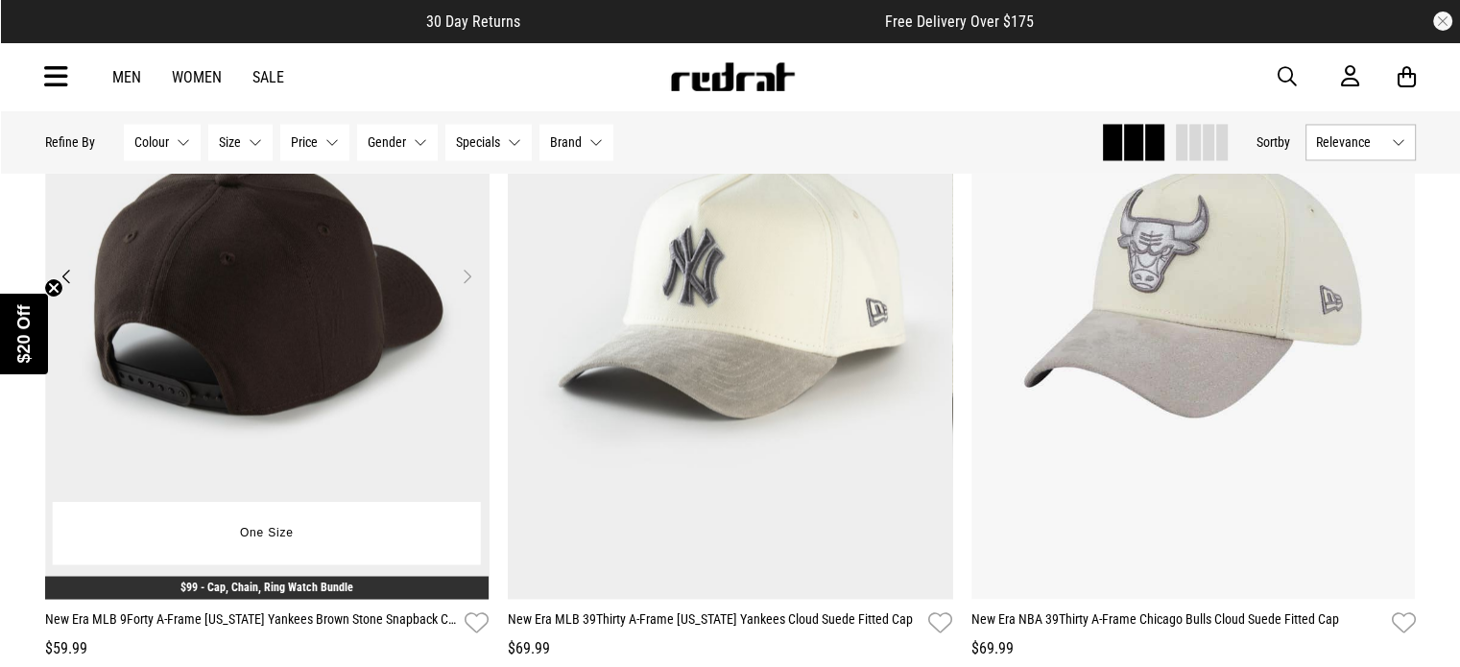
click at [67, 288] on button "Previous" at bounding box center [67, 276] width 24 height 23
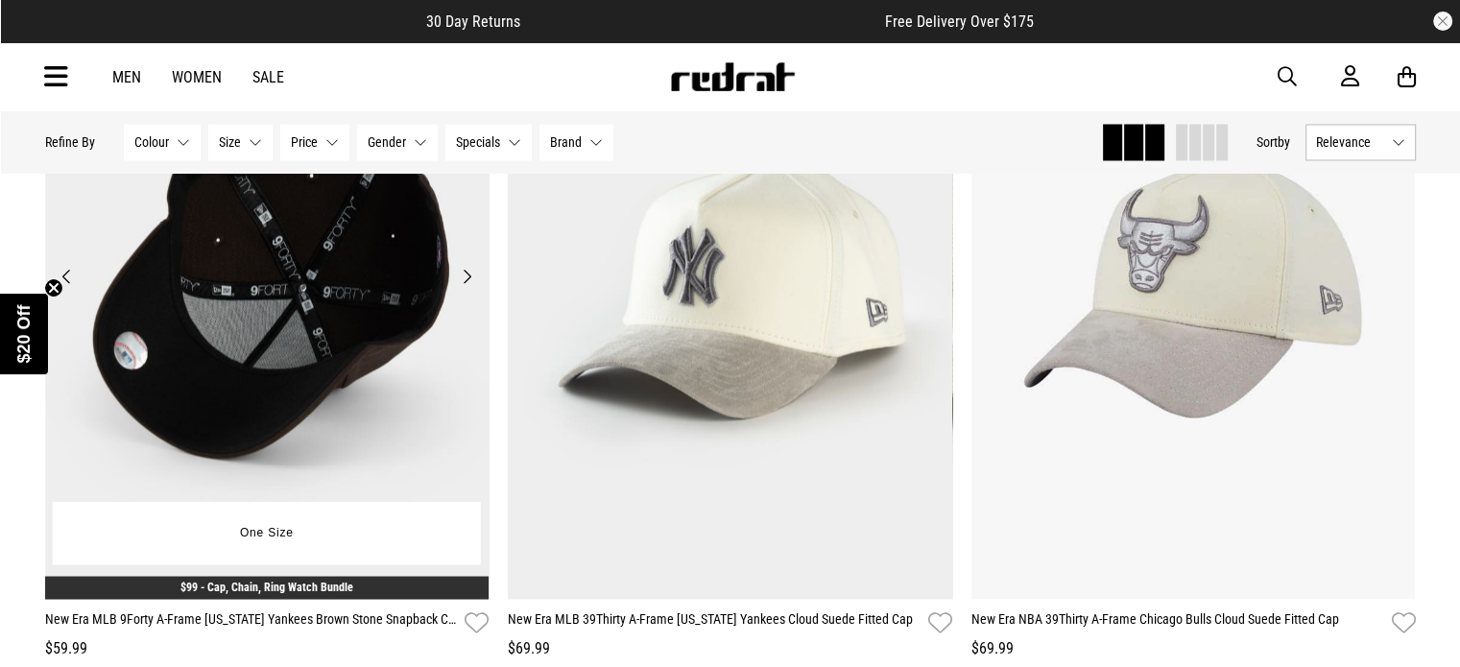
click at [67, 288] on button "Previous" at bounding box center [67, 276] width 24 height 23
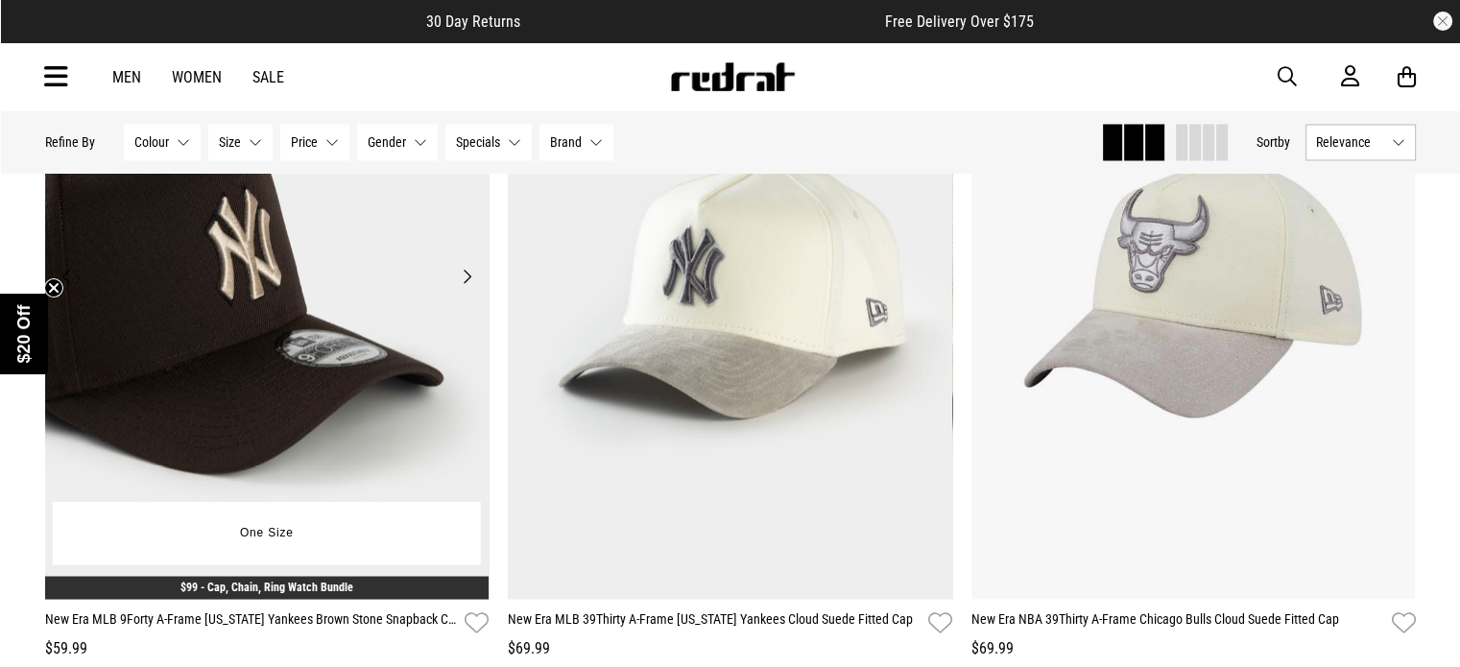
click at [67, 288] on button "Previous" at bounding box center [67, 276] width 24 height 23
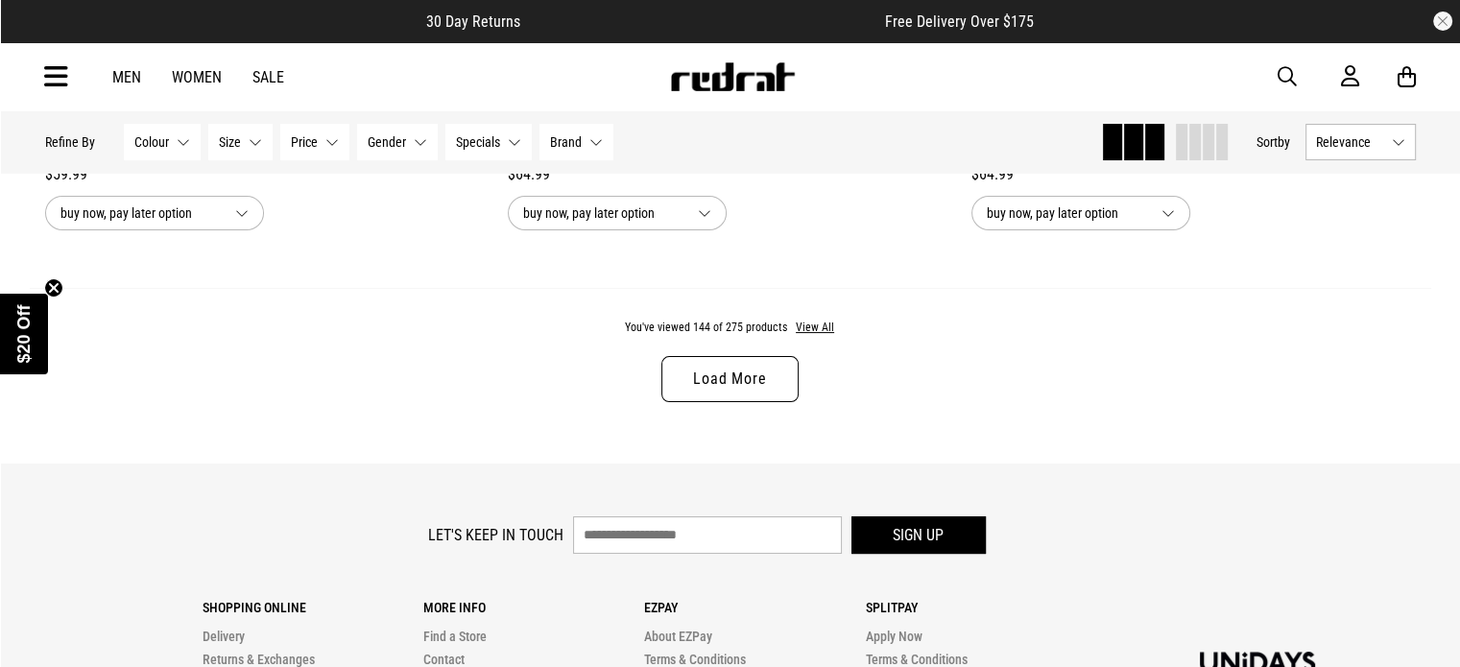
scroll to position [36819, 0]
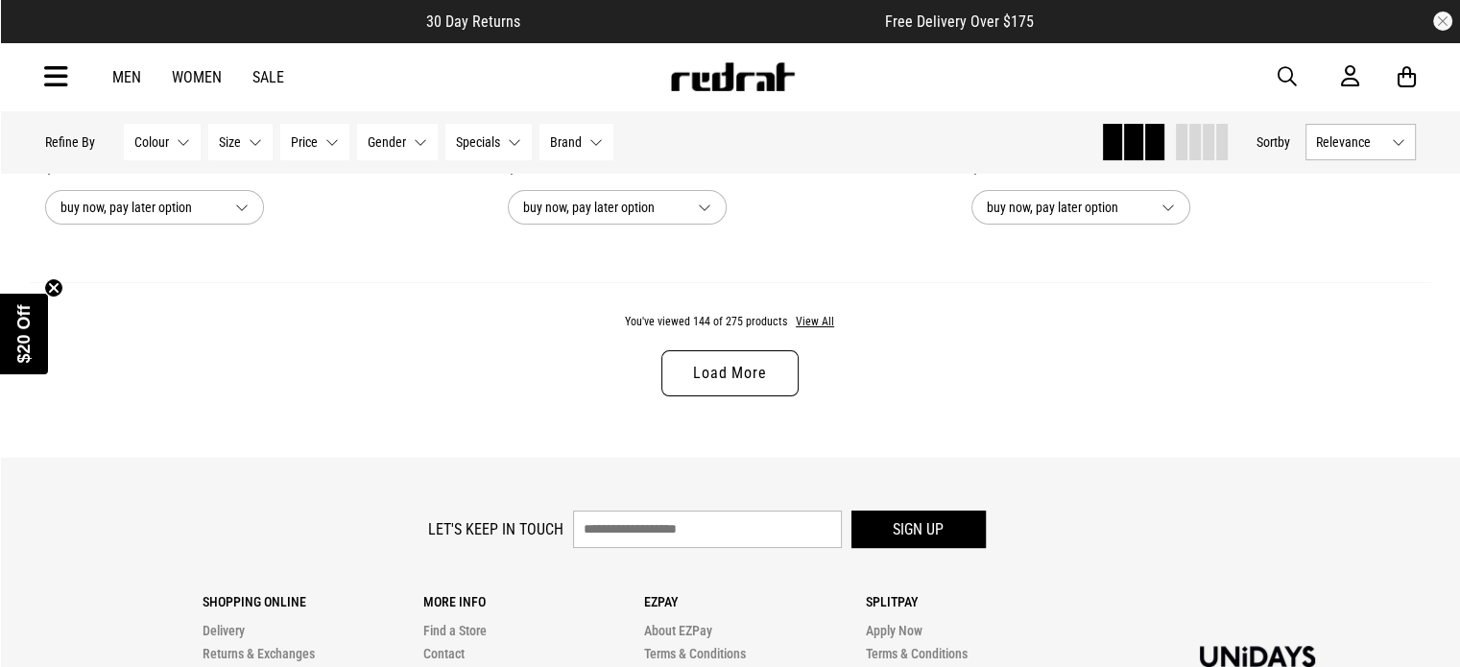
click at [711, 397] on link "Load More" at bounding box center [730, 373] width 136 height 46
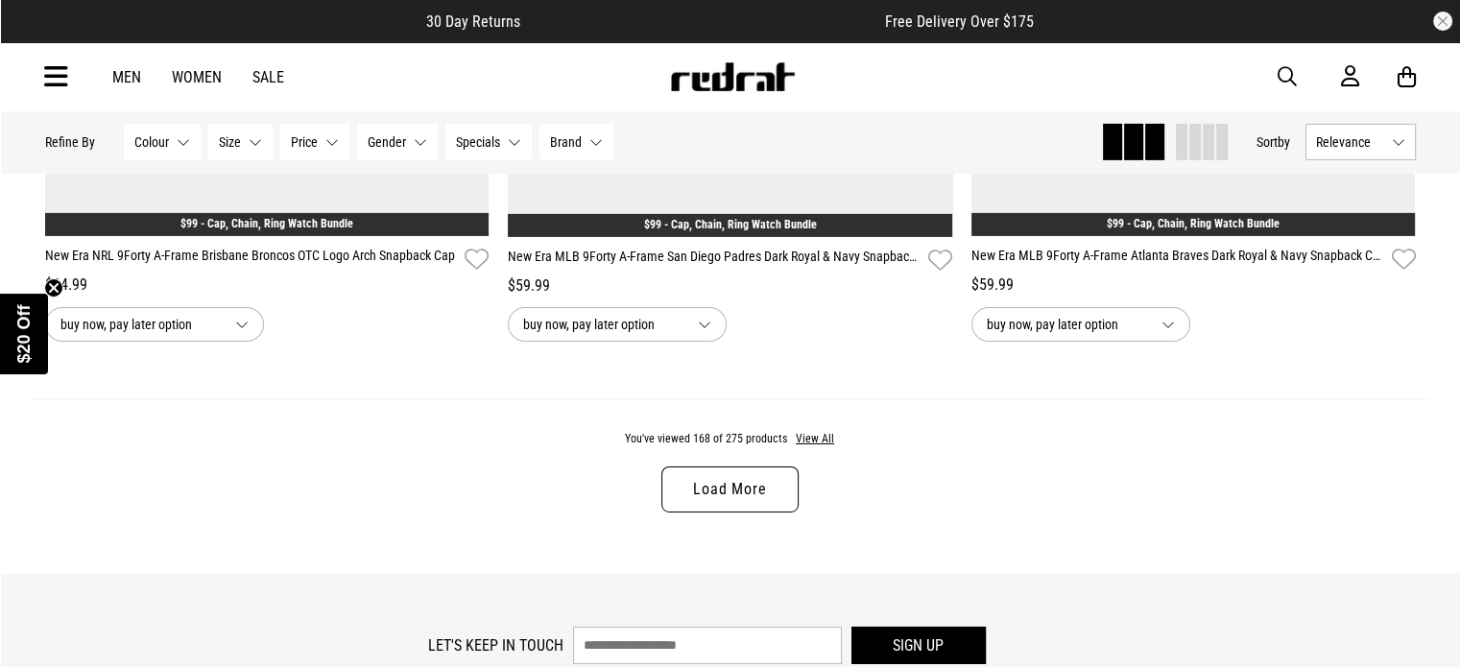
scroll to position [42825, 0]
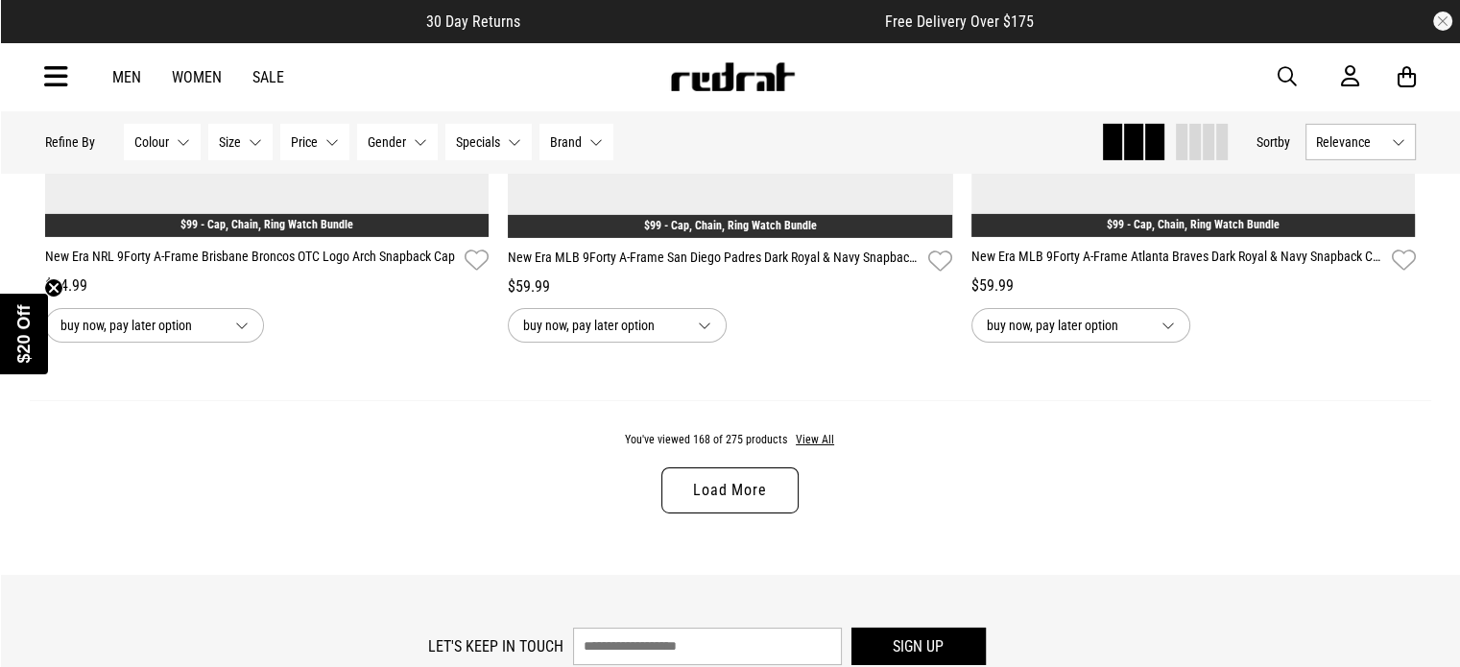
click at [714, 514] on link "Load More" at bounding box center [730, 491] width 136 height 46
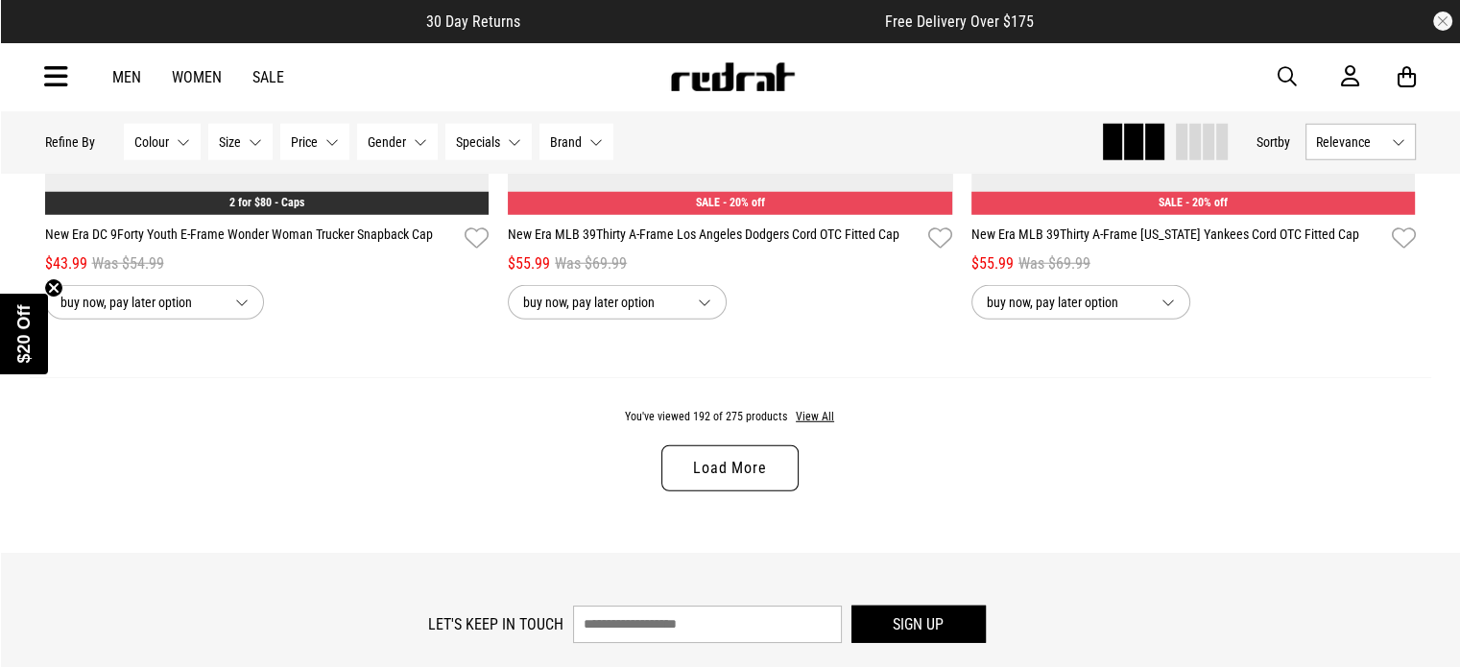
scroll to position [48973, 0]
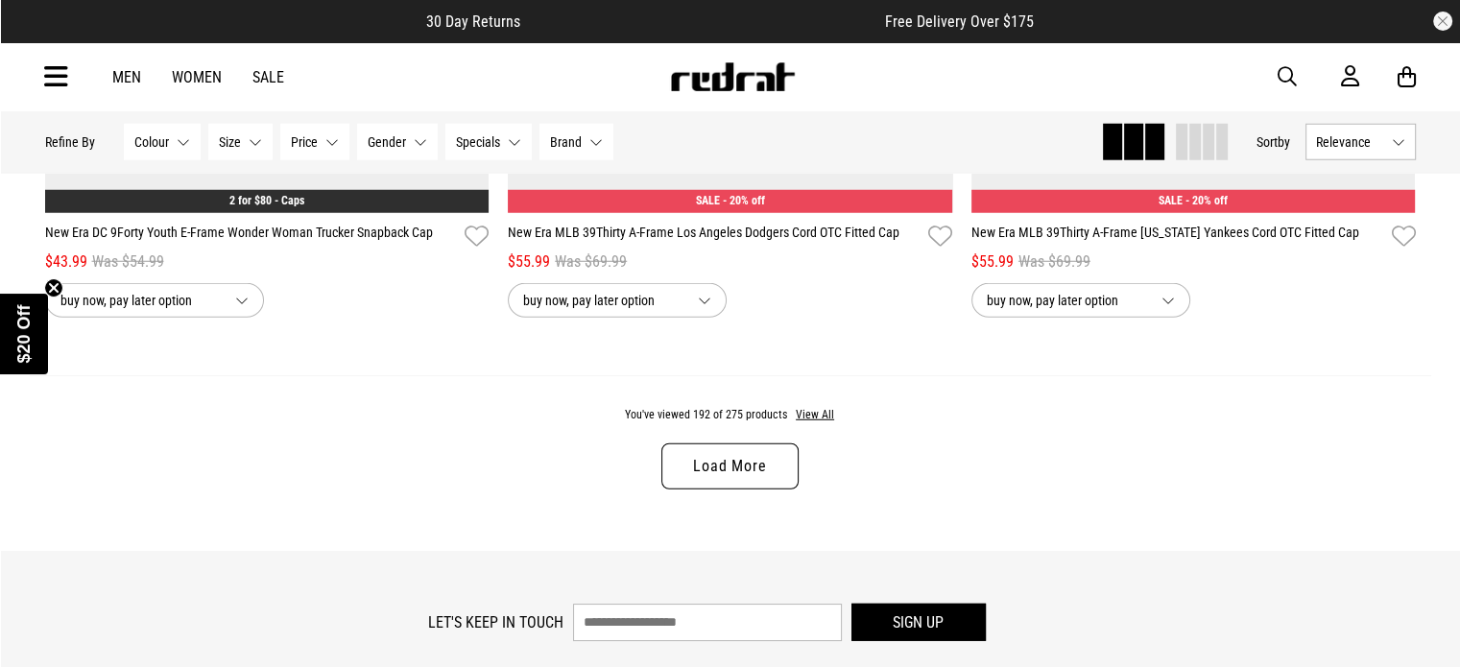
click at [707, 490] on link "Load More" at bounding box center [730, 467] width 136 height 46
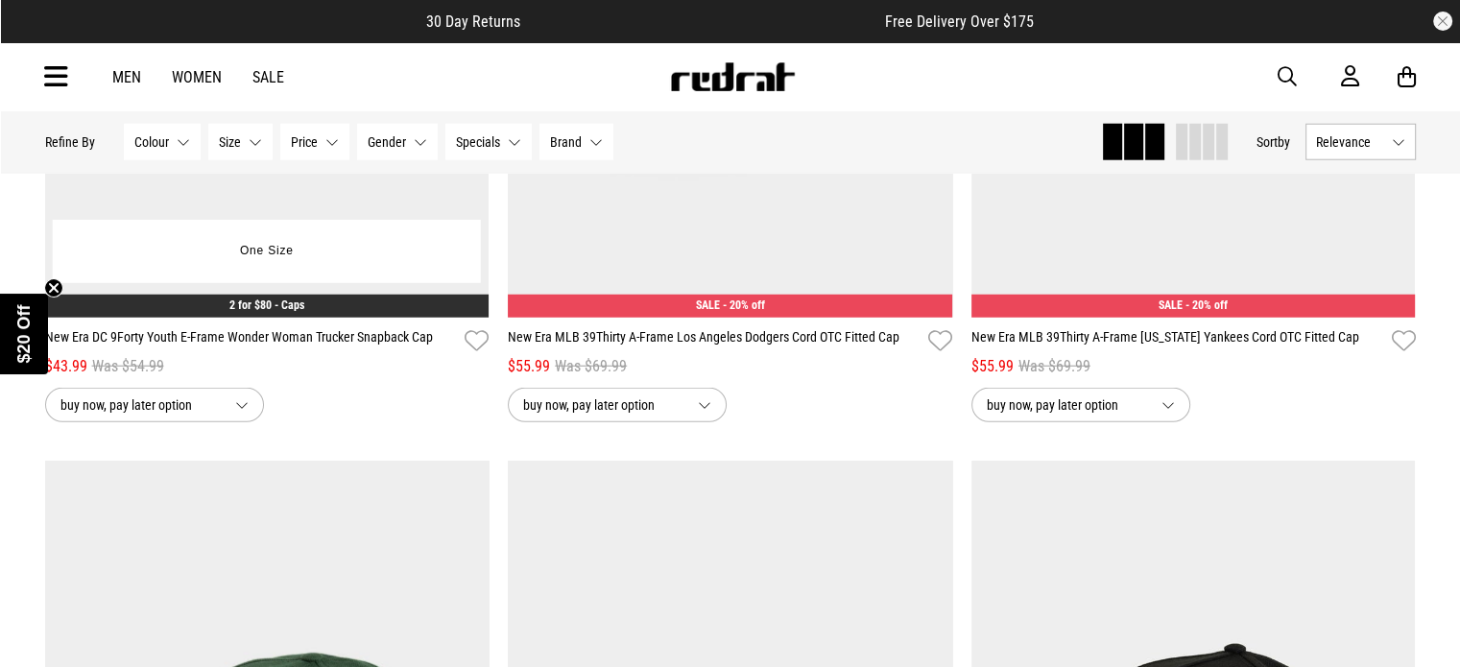
scroll to position [48868, 0]
click at [380, 319] on div "2 for $80 - Caps" at bounding box center [267, 307] width 445 height 23
click at [401, 214] on img at bounding box center [267, 8] width 445 height 622
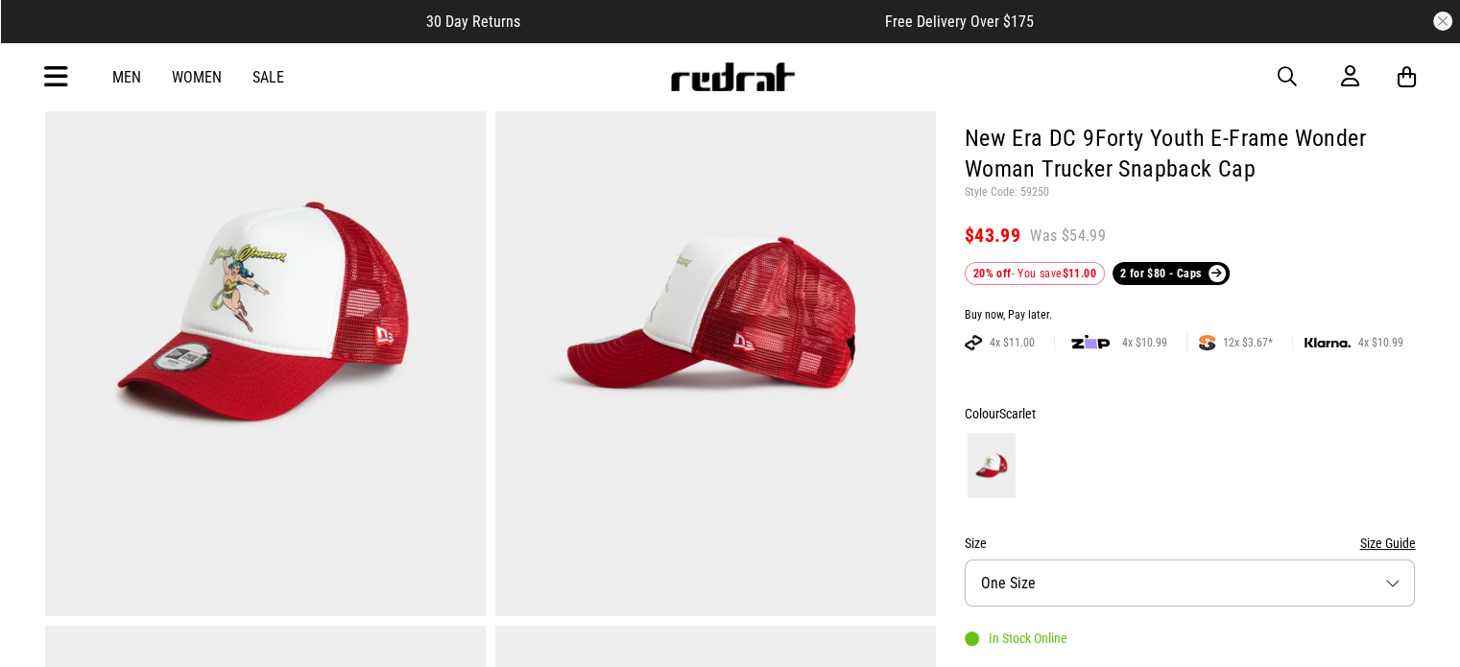
click at [1171, 276] on link "2 for $80 - Caps" at bounding box center [1171, 273] width 117 height 23
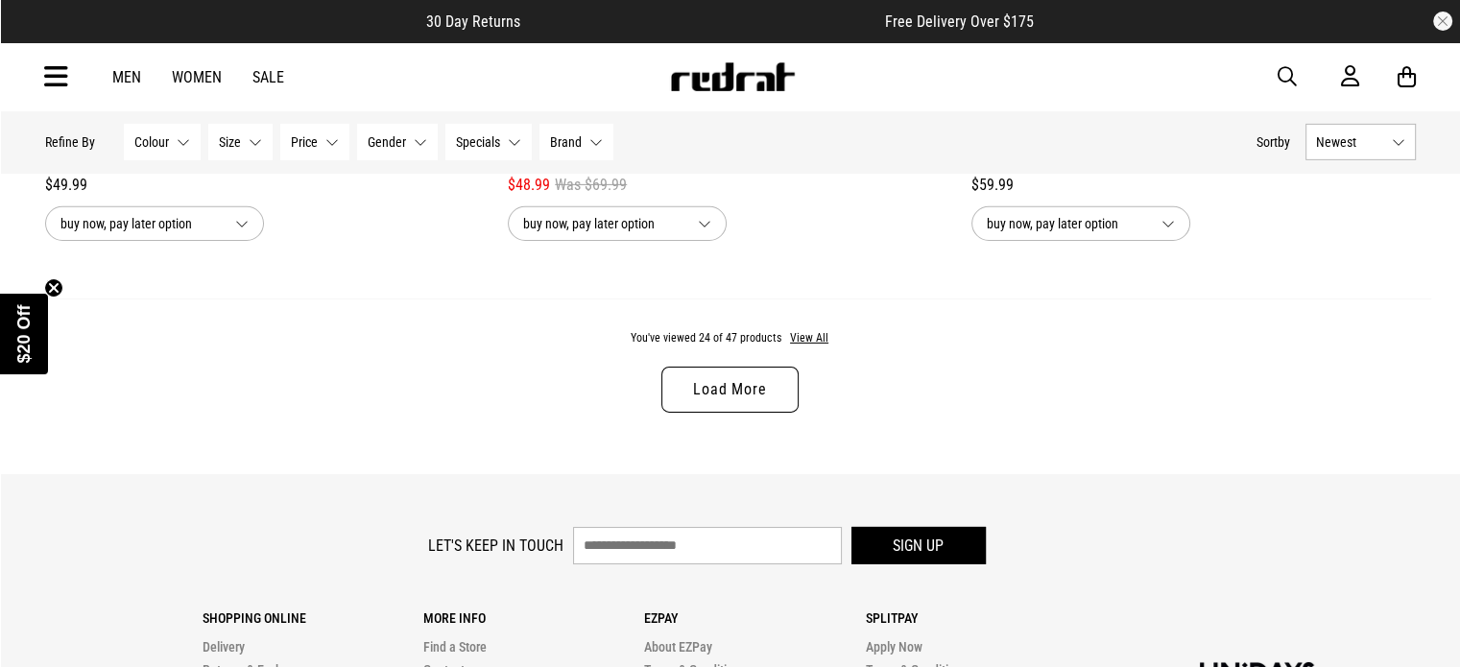
scroll to position [6153, 0]
click at [757, 387] on link "Load More" at bounding box center [730, 389] width 136 height 46
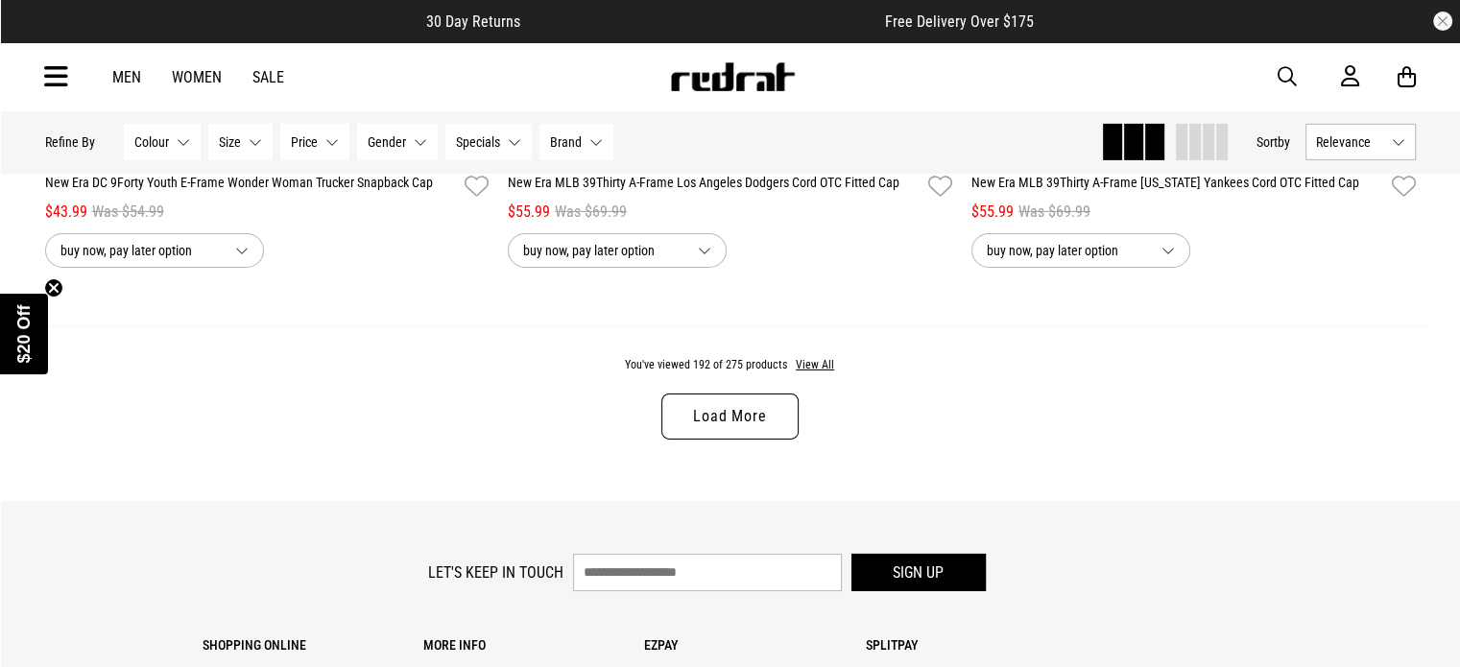
click at [716, 416] on link "Load More" at bounding box center [730, 417] width 136 height 46
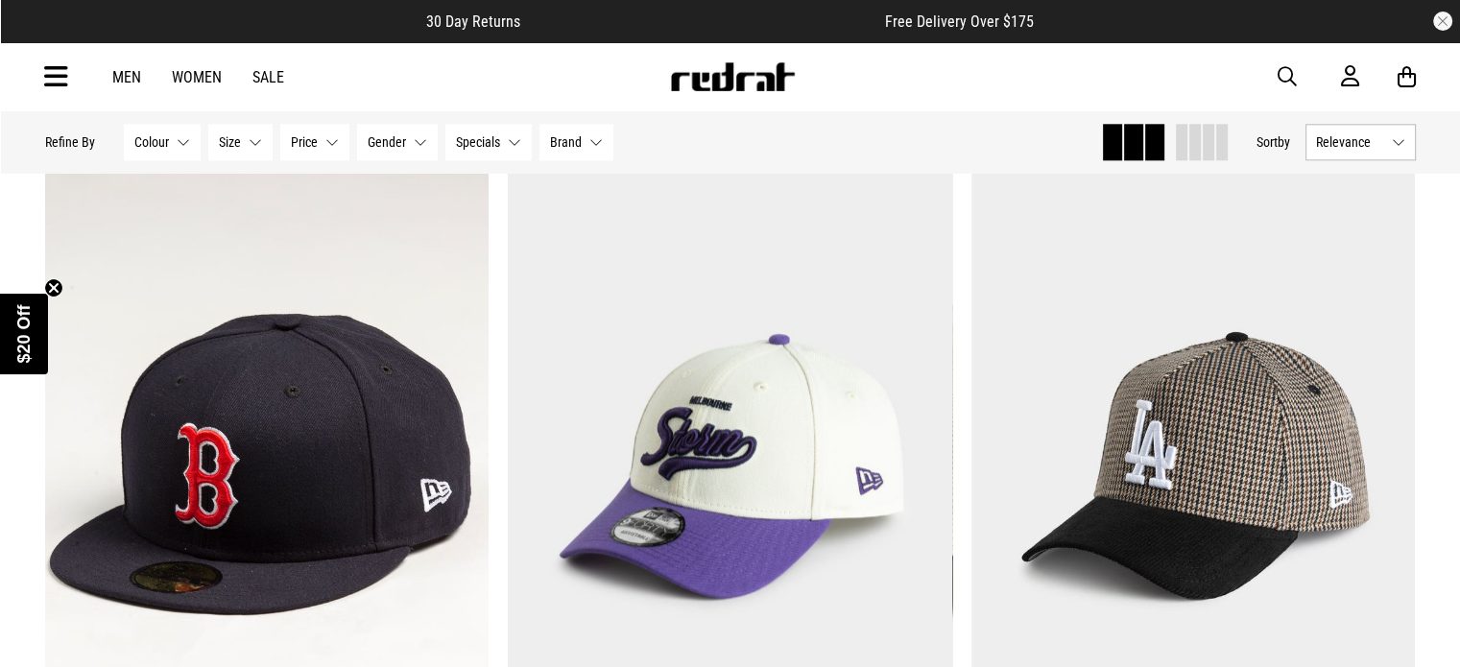
scroll to position [9472, 0]
